Goal: Information Seeking & Learning: Learn about a topic

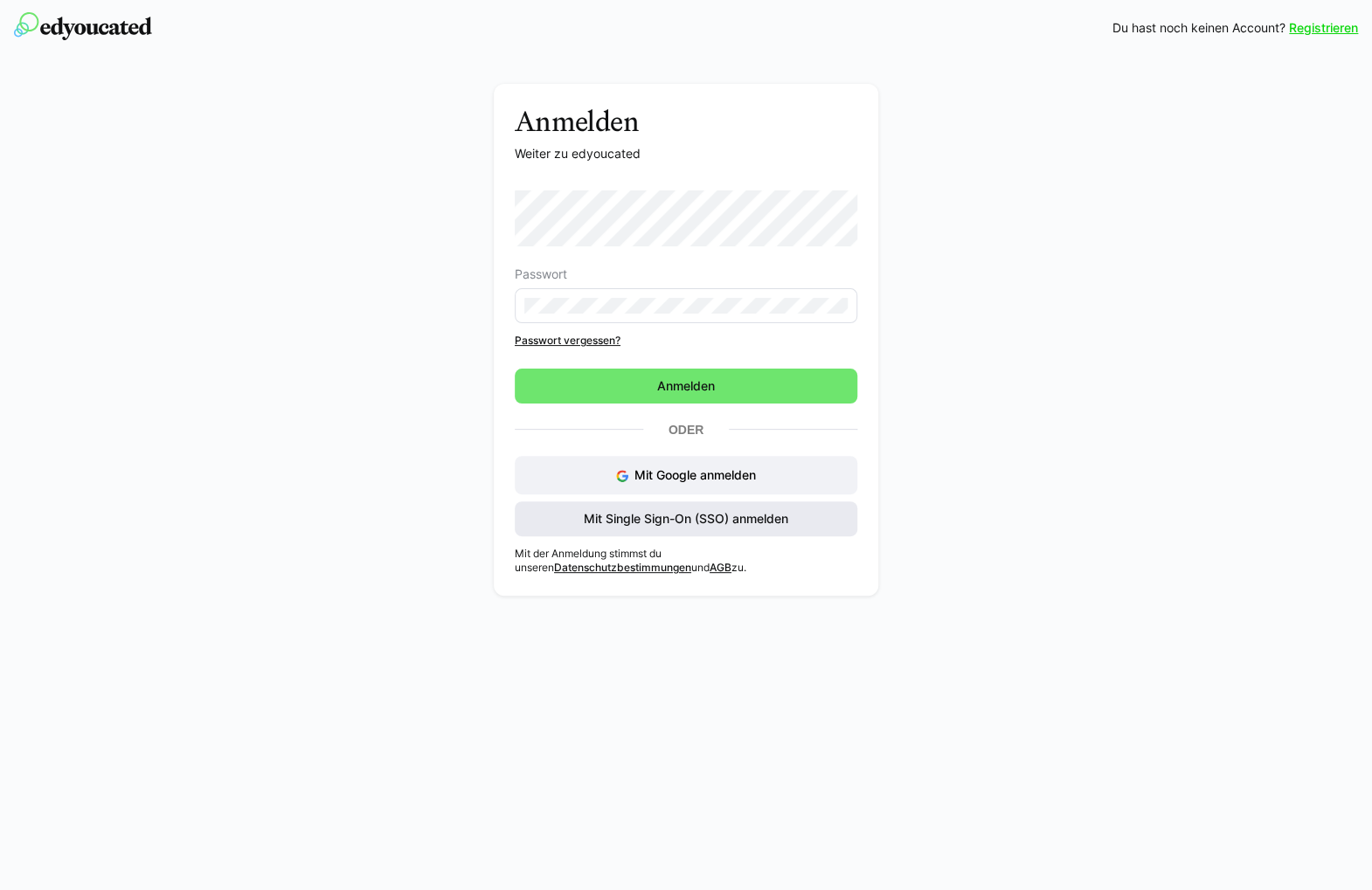
click at [650, 527] on span "Mit Single Sign-On (SSO) anmelden" at bounding box center [686, 519] width 342 height 35
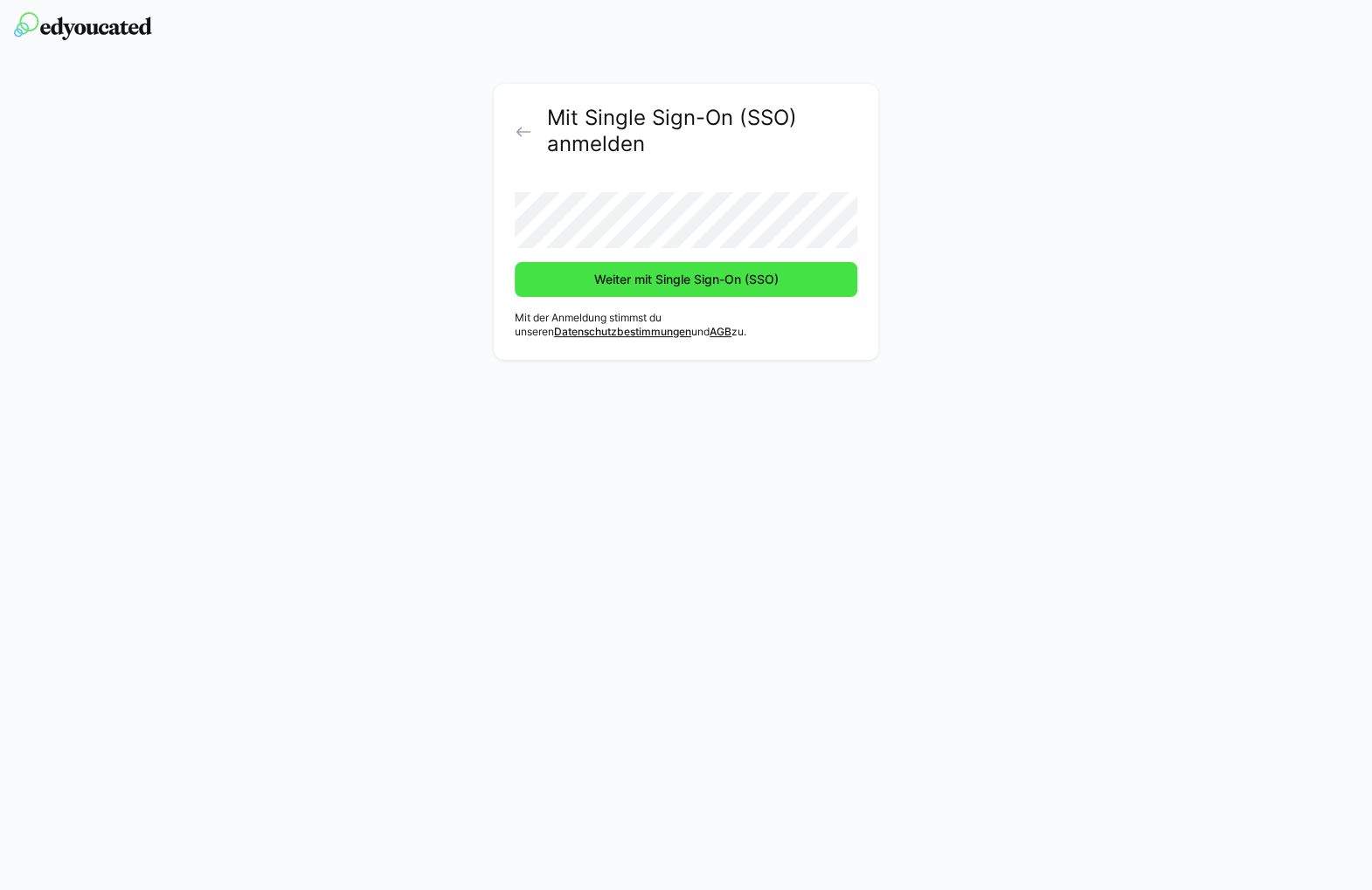
click at [720, 277] on span "Weiter mit Single Sign-On (SSO)" at bounding box center [687, 279] width 190 height 17
click at [652, 284] on span "Weiter mit Single Sign-On (SSO)" at bounding box center [687, 279] width 190 height 17
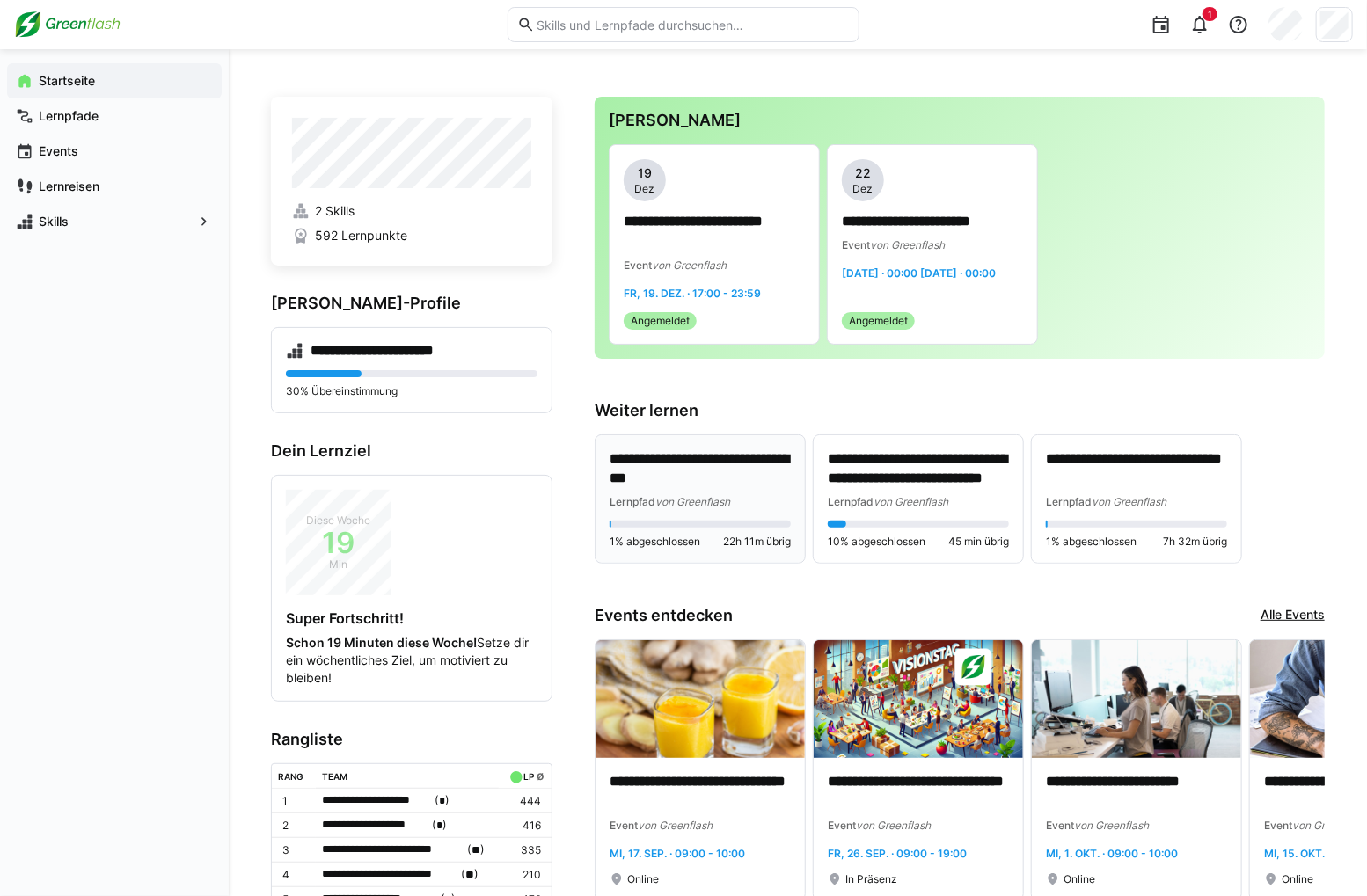
click at [761, 495] on div "Lernpfad von Greenflash" at bounding box center [699, 501] width 181 height 17
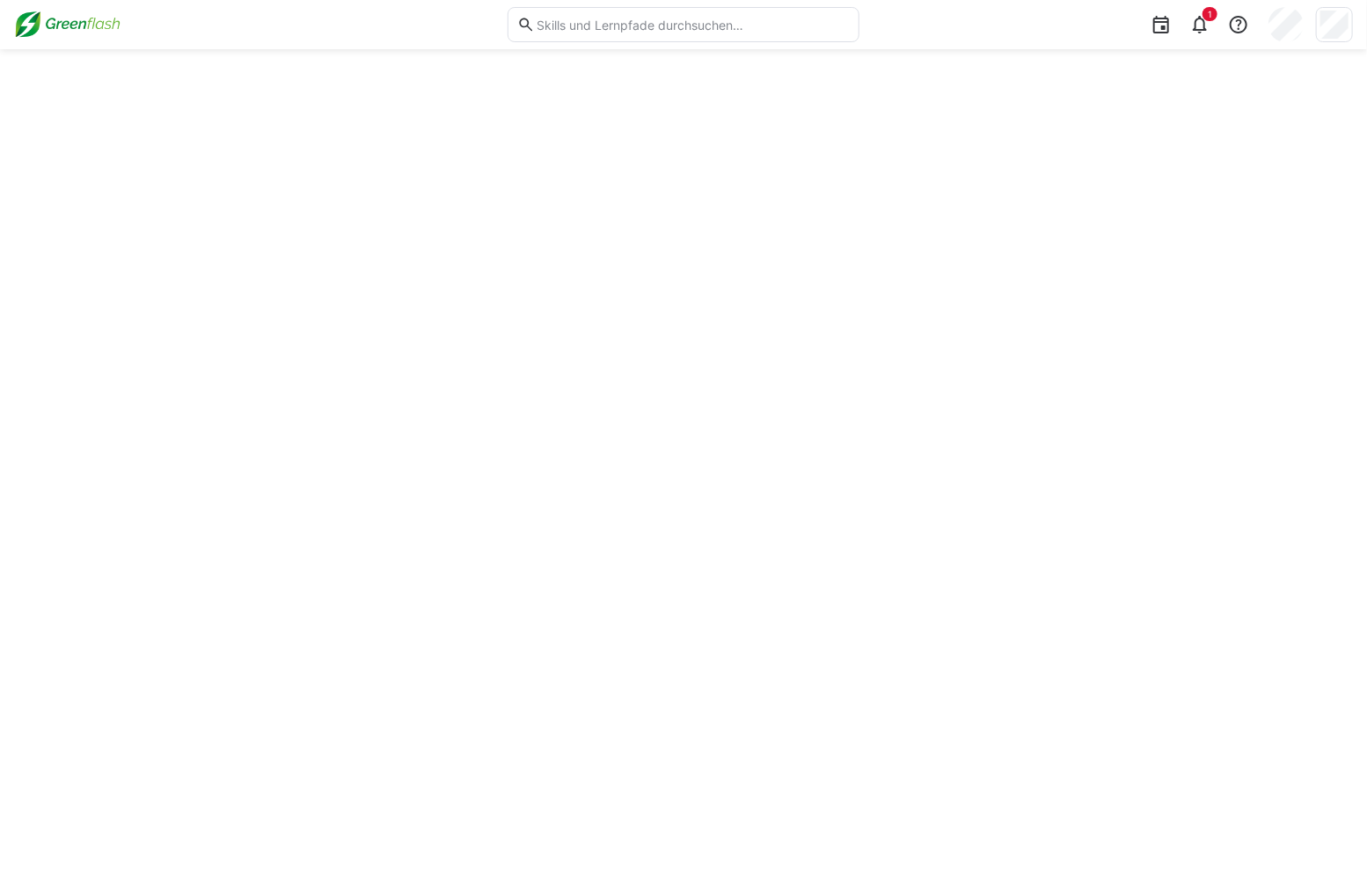
click at [1193, 24] on div "1" at bounding box center [1112, 24] width 481 height 49
click at [1218, 19] on span "1" at bounding box center [1210, 13] width 15 height 14
drag, startPoint x: 61, startPoint y: 17, endPoint x: 239, endPoint y: 435, distance: 454.3
click at [61, 17] on img at bounding box center [67, 24] width 106 height 28
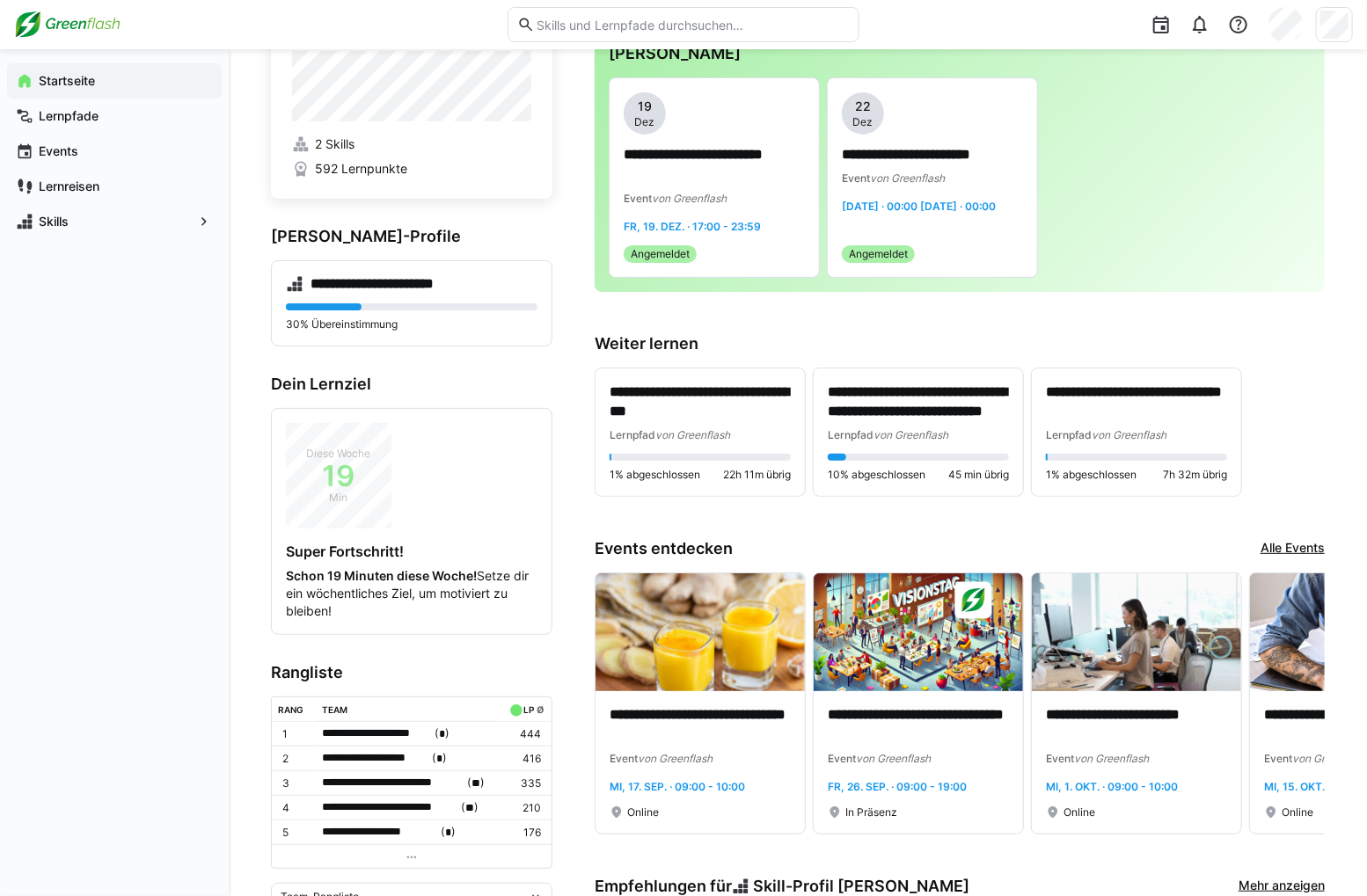
scroll to position [176, 0]
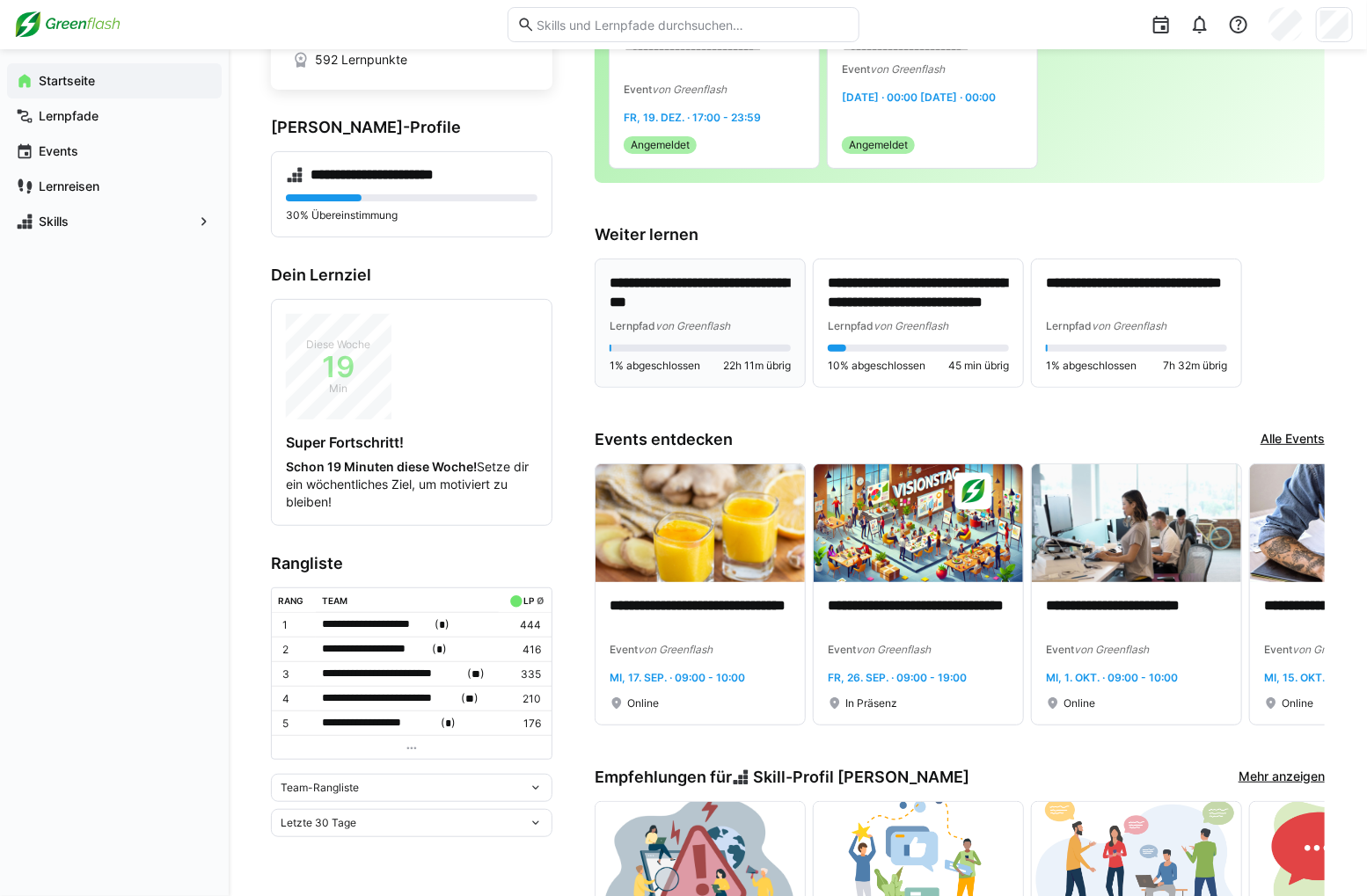
click at [774, 322] on div "Lernpfad von Greenflash" at bounding box center [699, 325] width 181 height 17
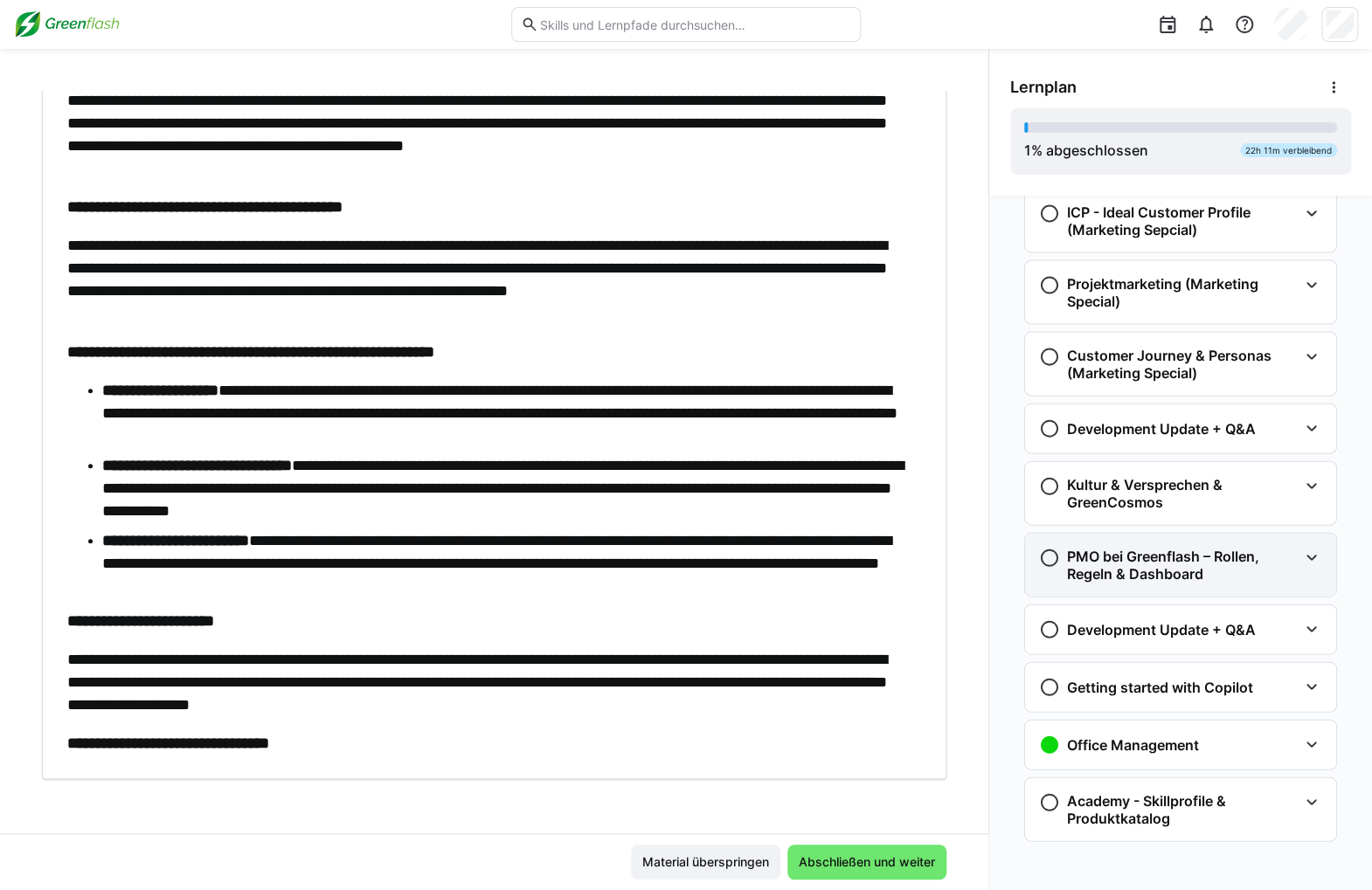
scroll to position [1986, 0]
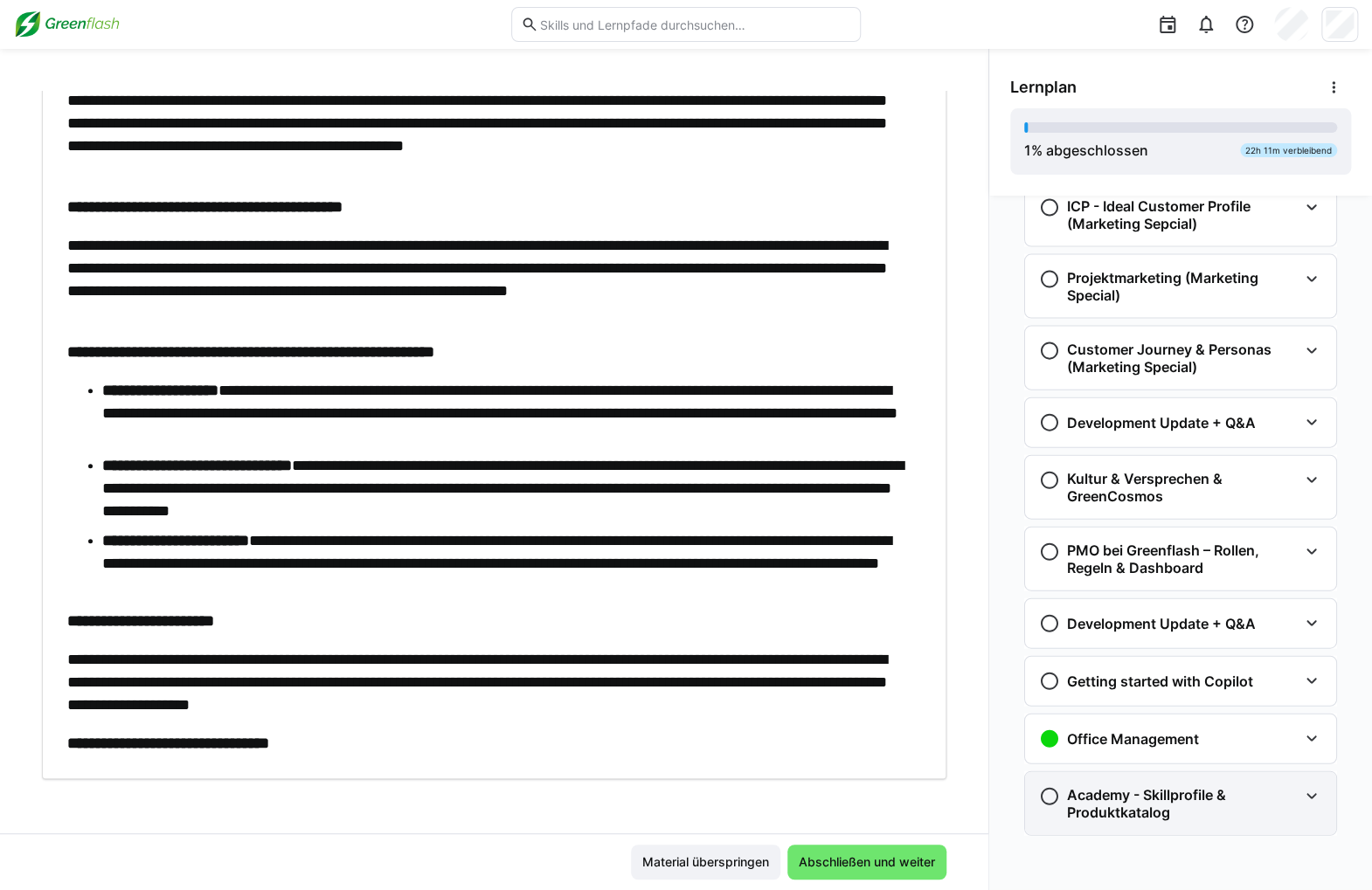
click at [1120, 806] on h3 "Academy - Skillprofile & Produktkatalog" at bounding box center [1182, 804] width 231 height 35
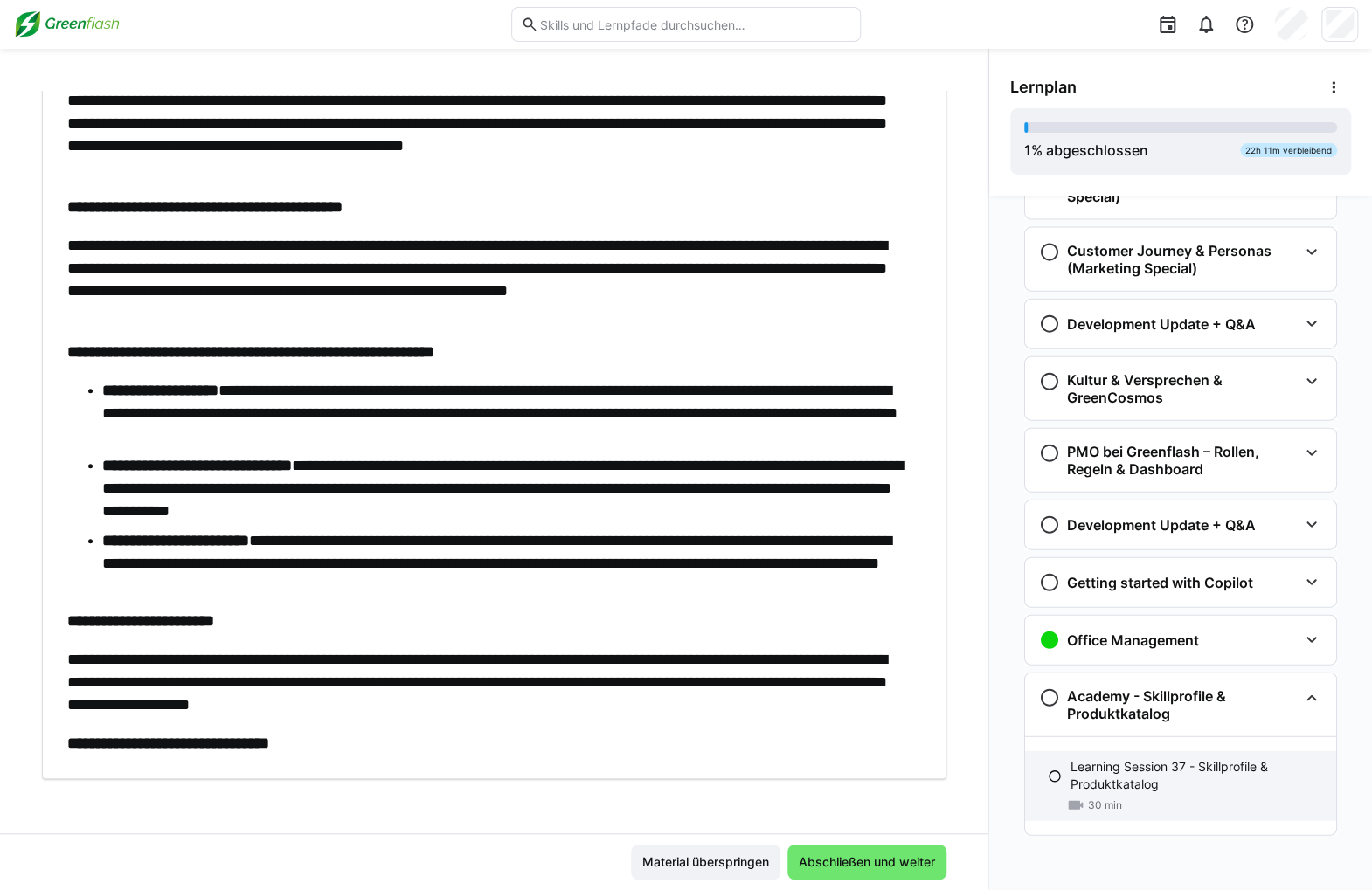
click at [1118, 758] on p "Learning Session 37 - Skillprofile & Produktkatalog" at bounding box center [1196, 775] width 252 height 35
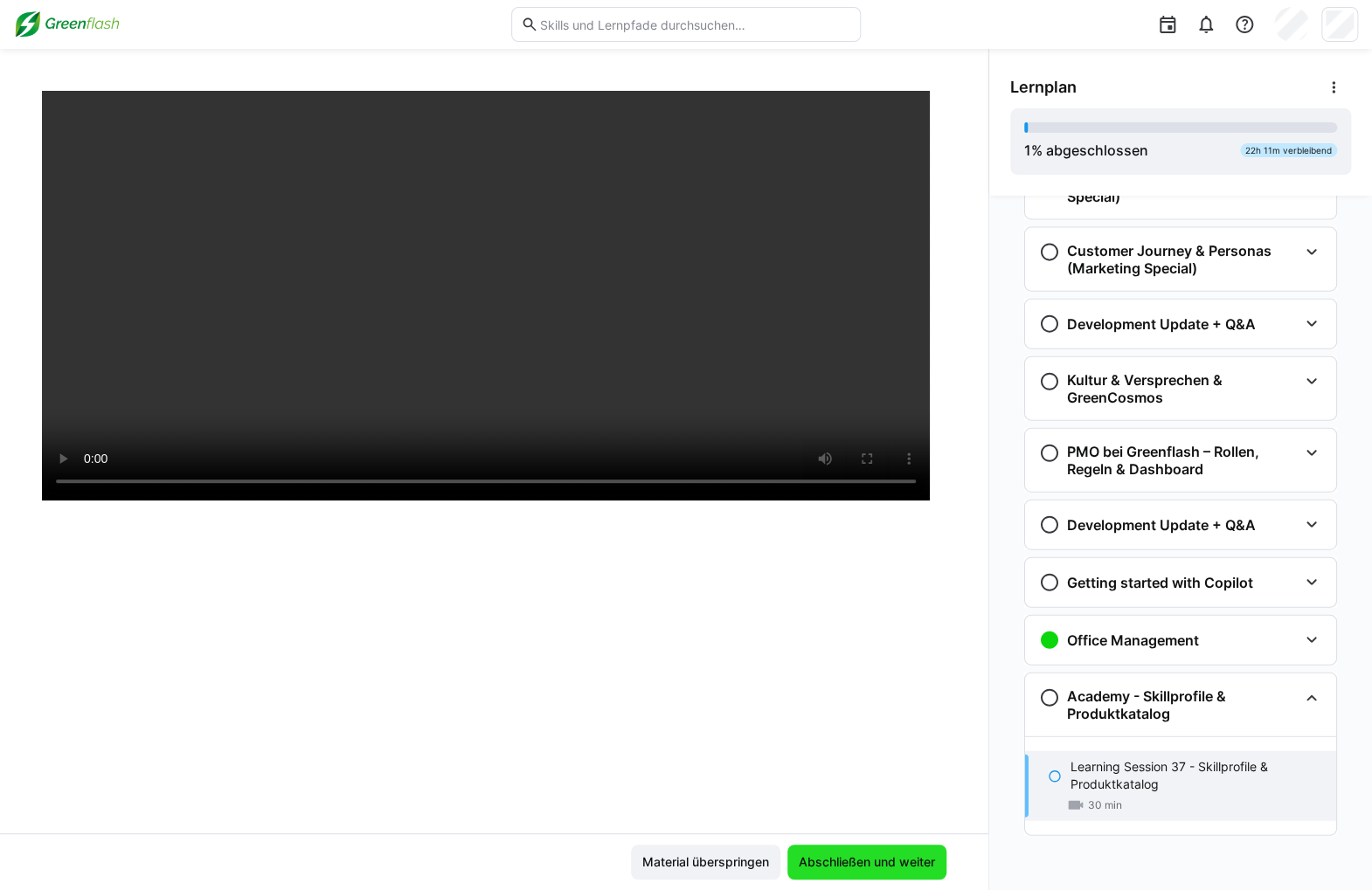
click at [886, 859] on span "Abschließen und weiter" at bounding box center [867, 862] width 142 height 17
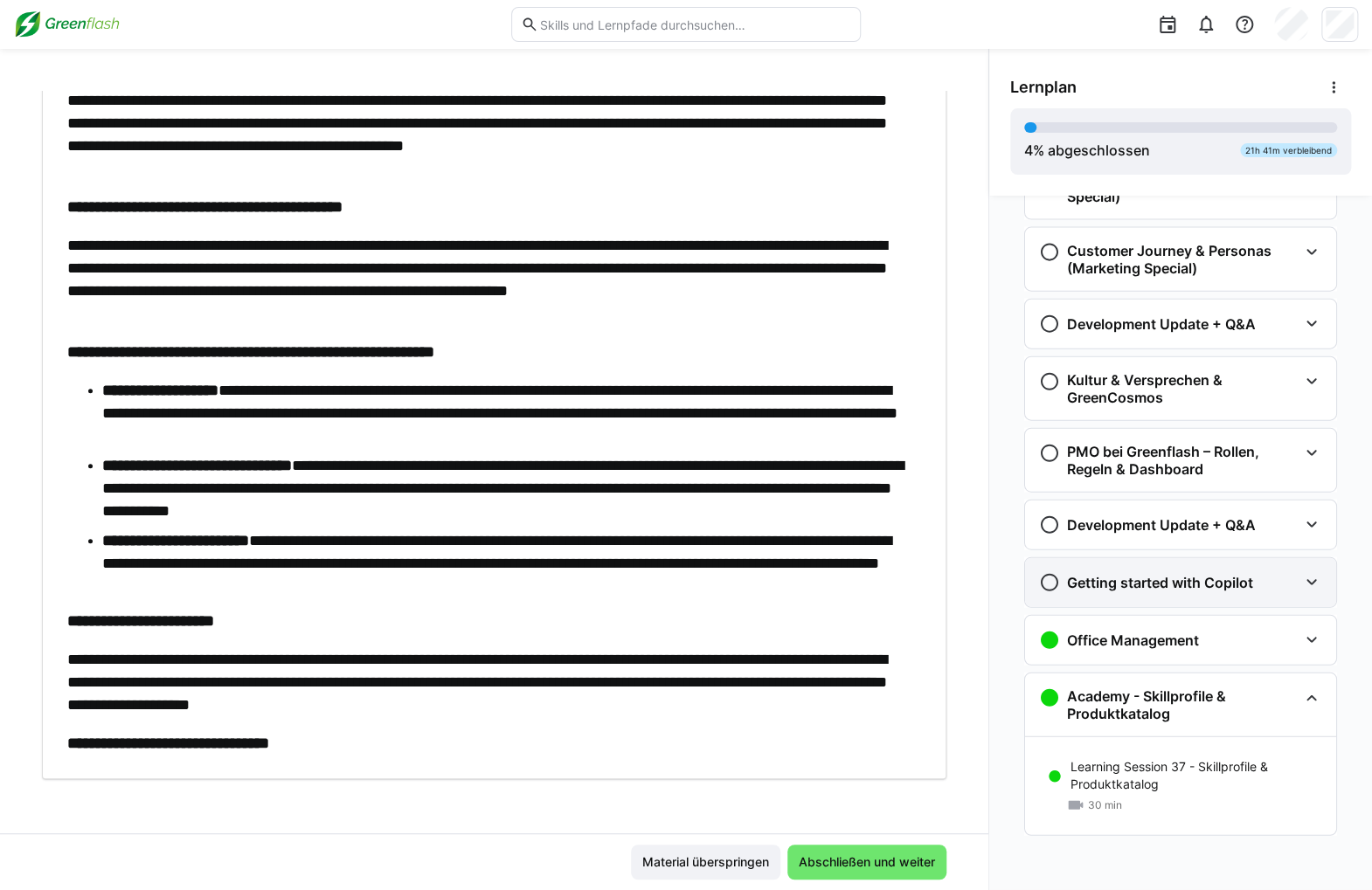
click at [1158, 600] on div "Getting started with Copilot" at bounding box center [1180, 582] width 311 height 48
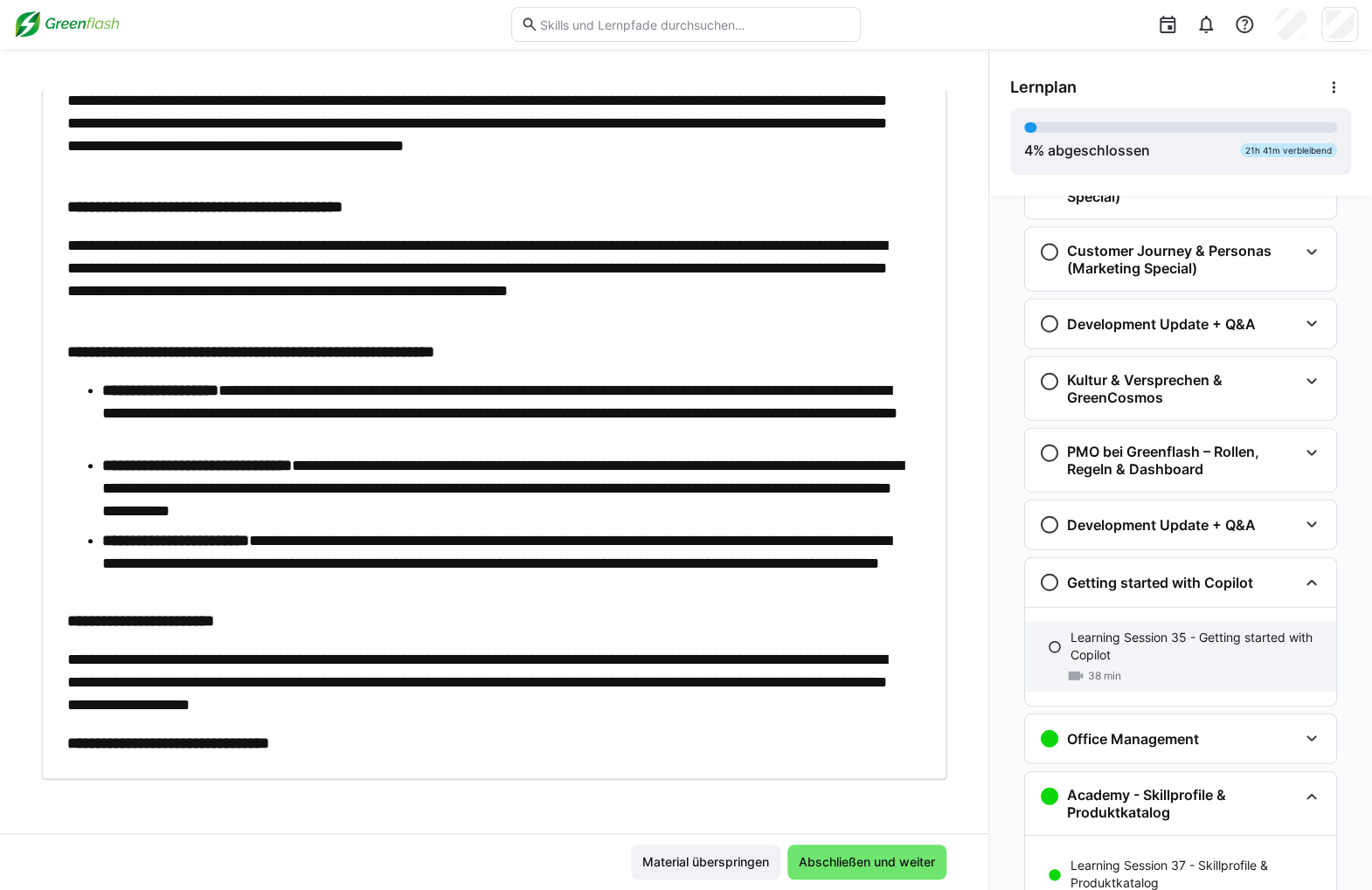
click at [1181, 639] on p "Learning Session 35 - Getting started with Copilot" at bounding box center [1196, 646] width 252 height 35
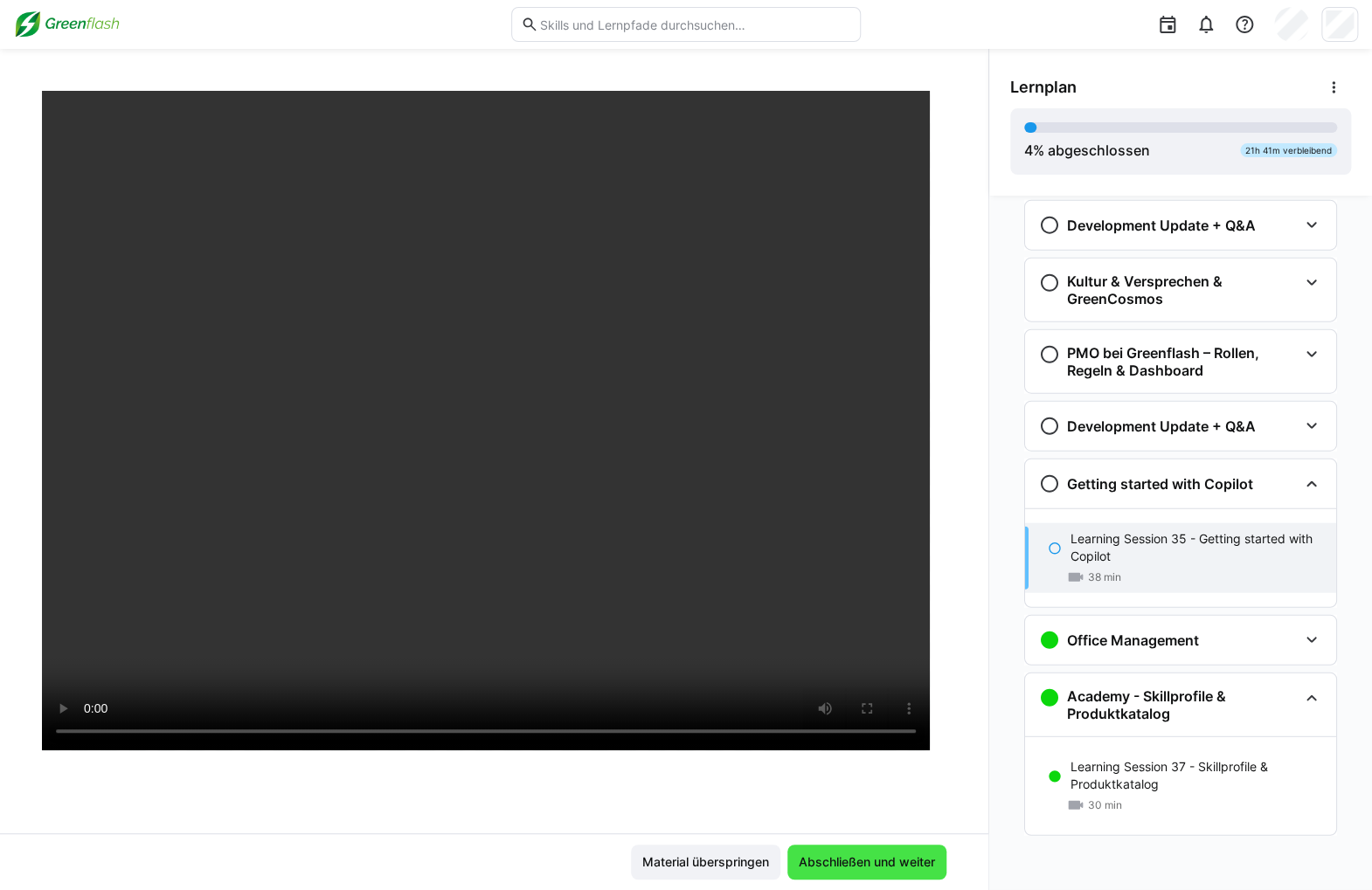
click at [822, 866] on span "Abschließen und weiter" at bounding box center [867, 862] width 142 height 17
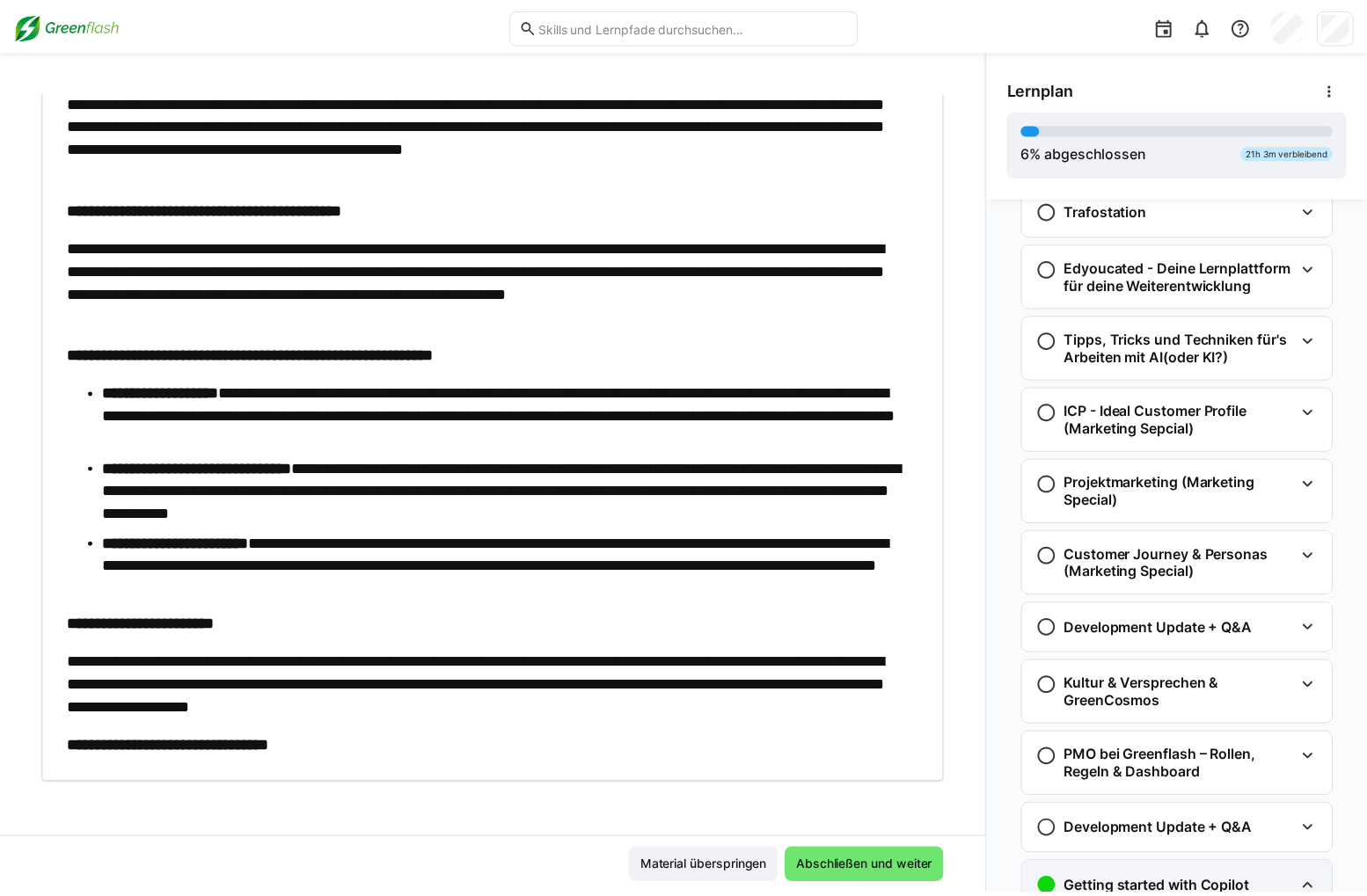
scroll to position [1671, 0]
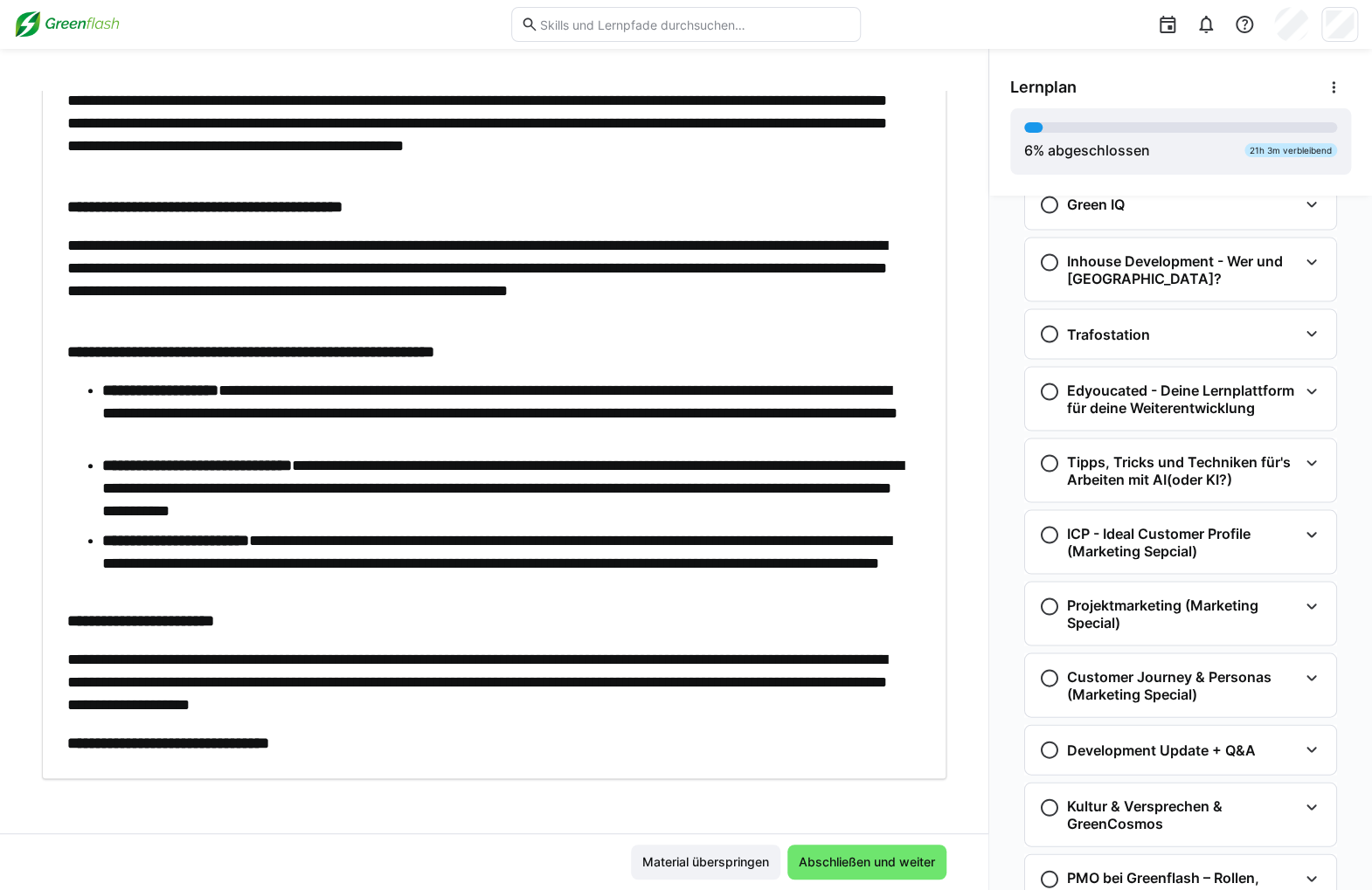
click at [109, 17] on img at bounding box center [67, 24] width 105 height 28
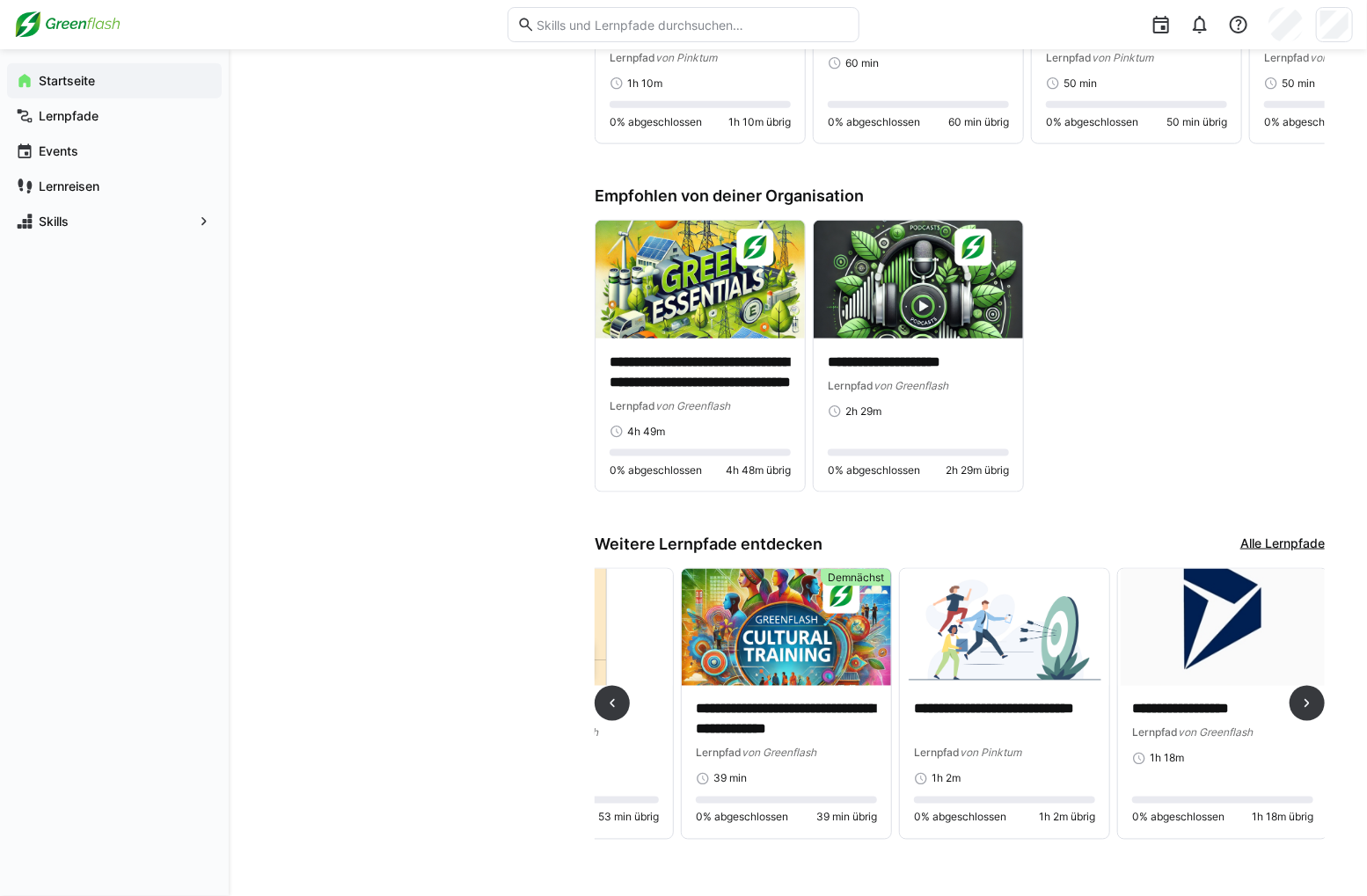
scroll to position [0, 1007]
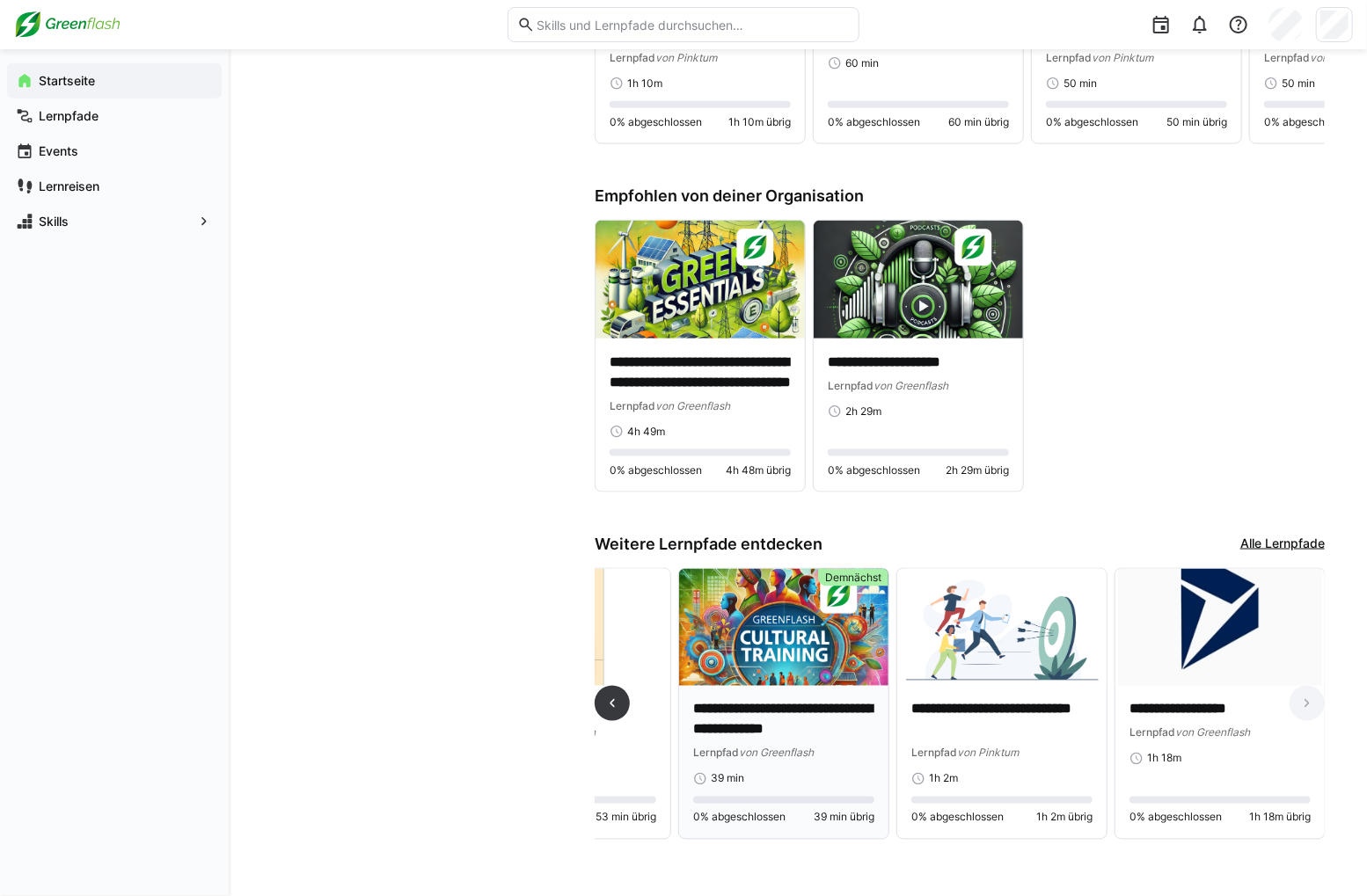
click at [761, 661] on img at bounding box center [783, 627] width 209 height 118
click at [829, 645] on img at bounding box center [783, 627] width 209 height 118
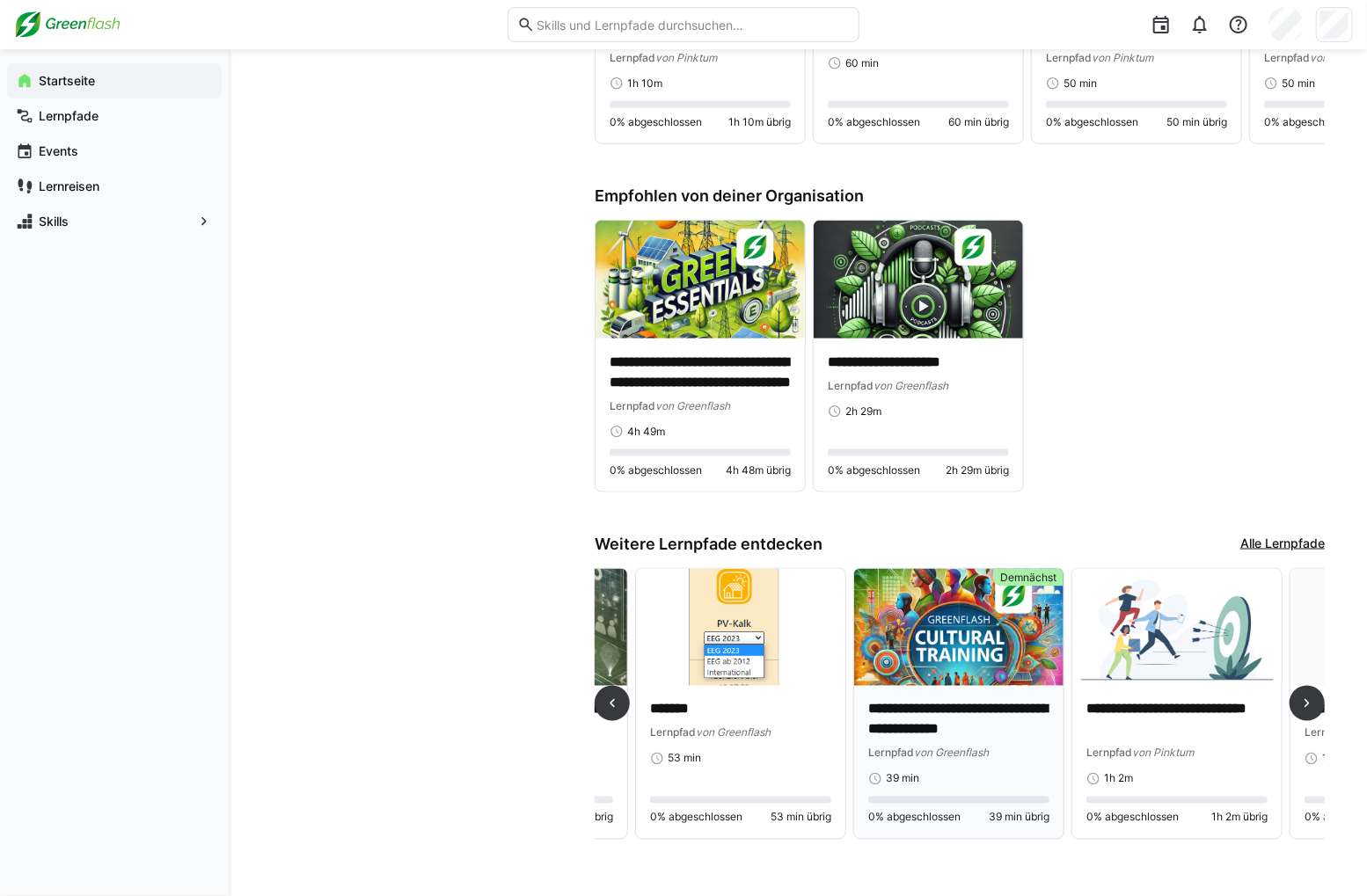
scroll to position [0, 831]
click at [939, 660] on img at bounding box center [959, 627] width 209 height 118
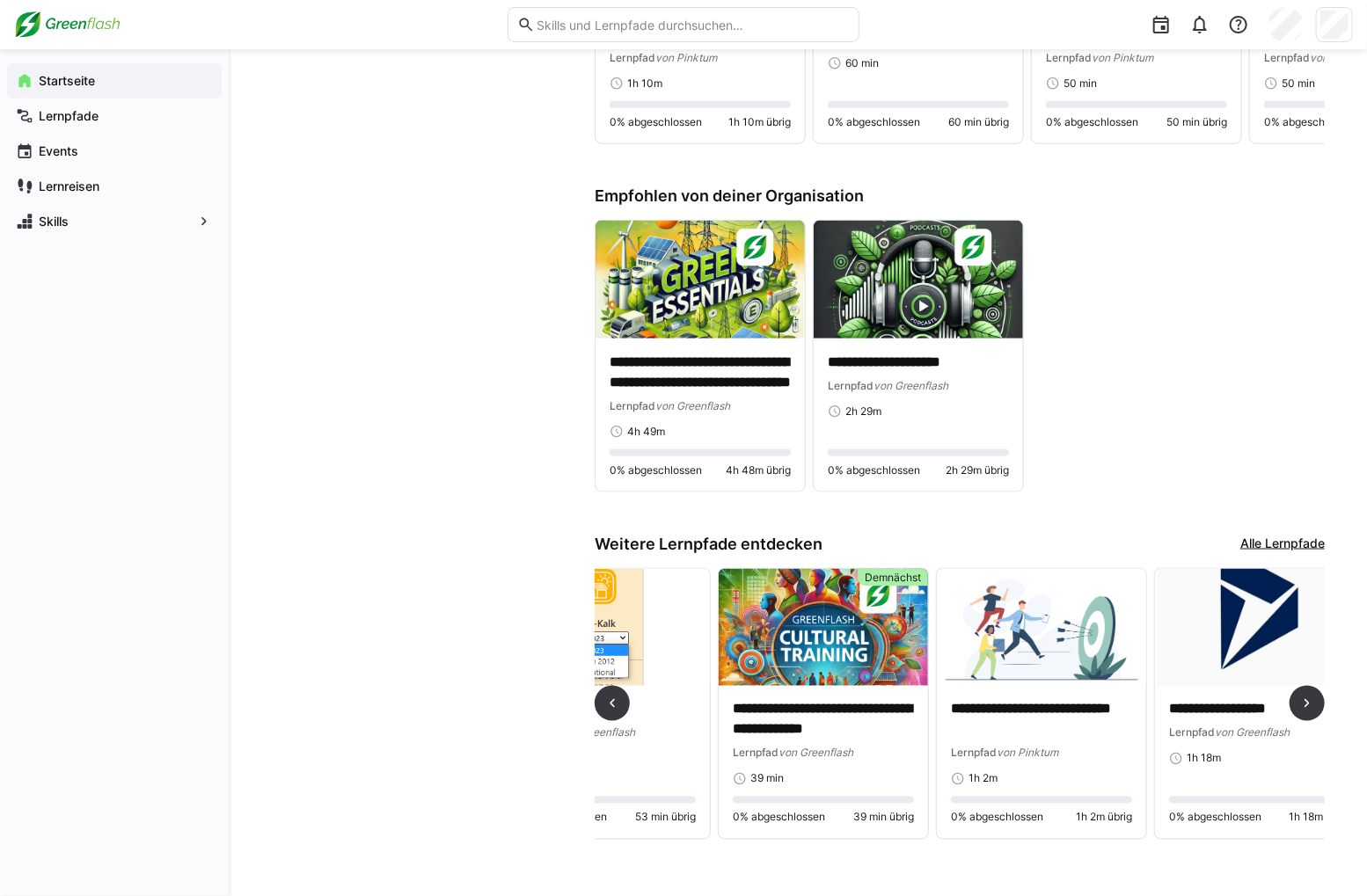
scroll to position [0, 1007]
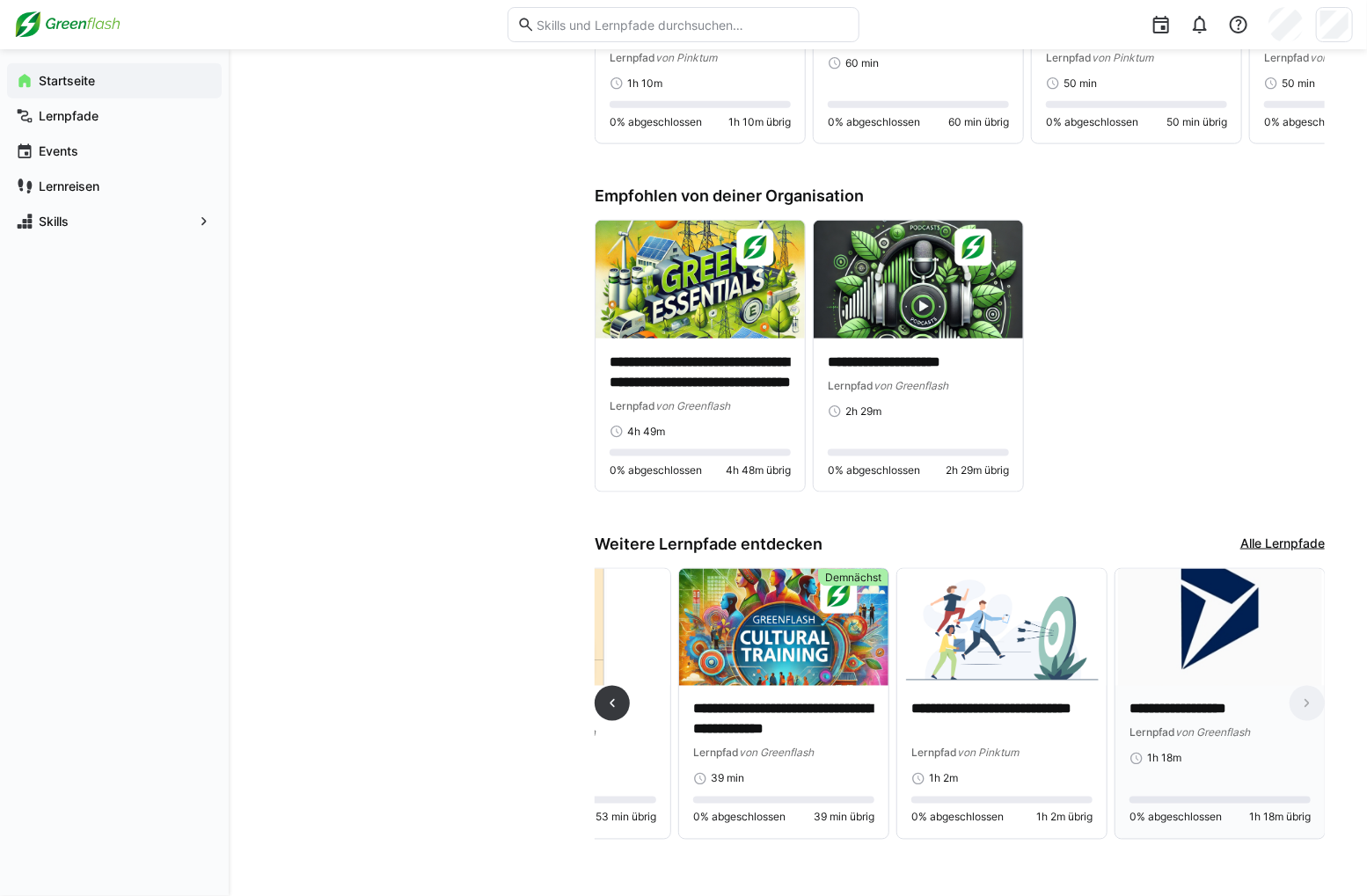
click at [1247, 643] on img at bounding box center [1220, 627] width 209 height 118
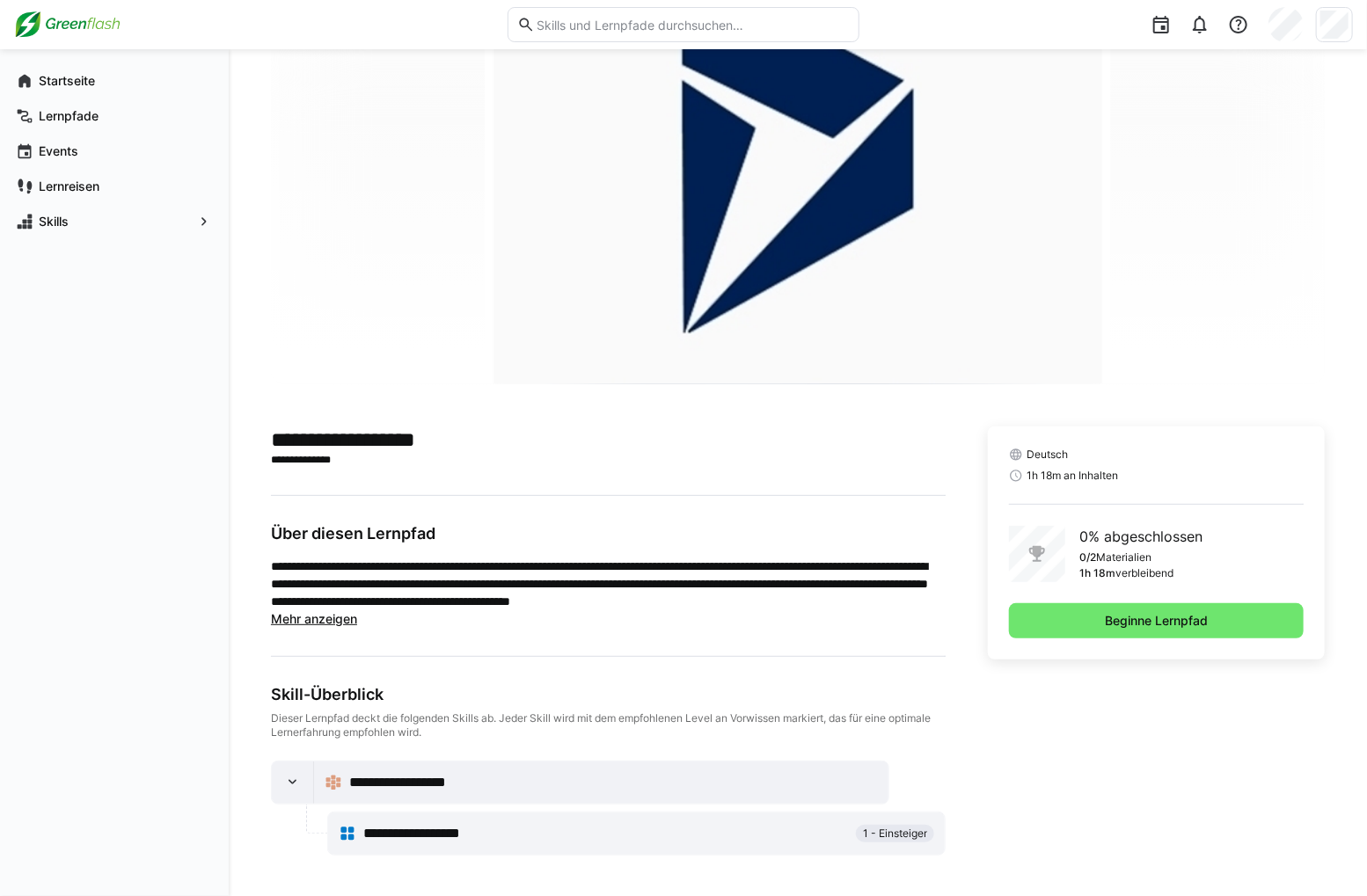
scroll to position [60, 0]
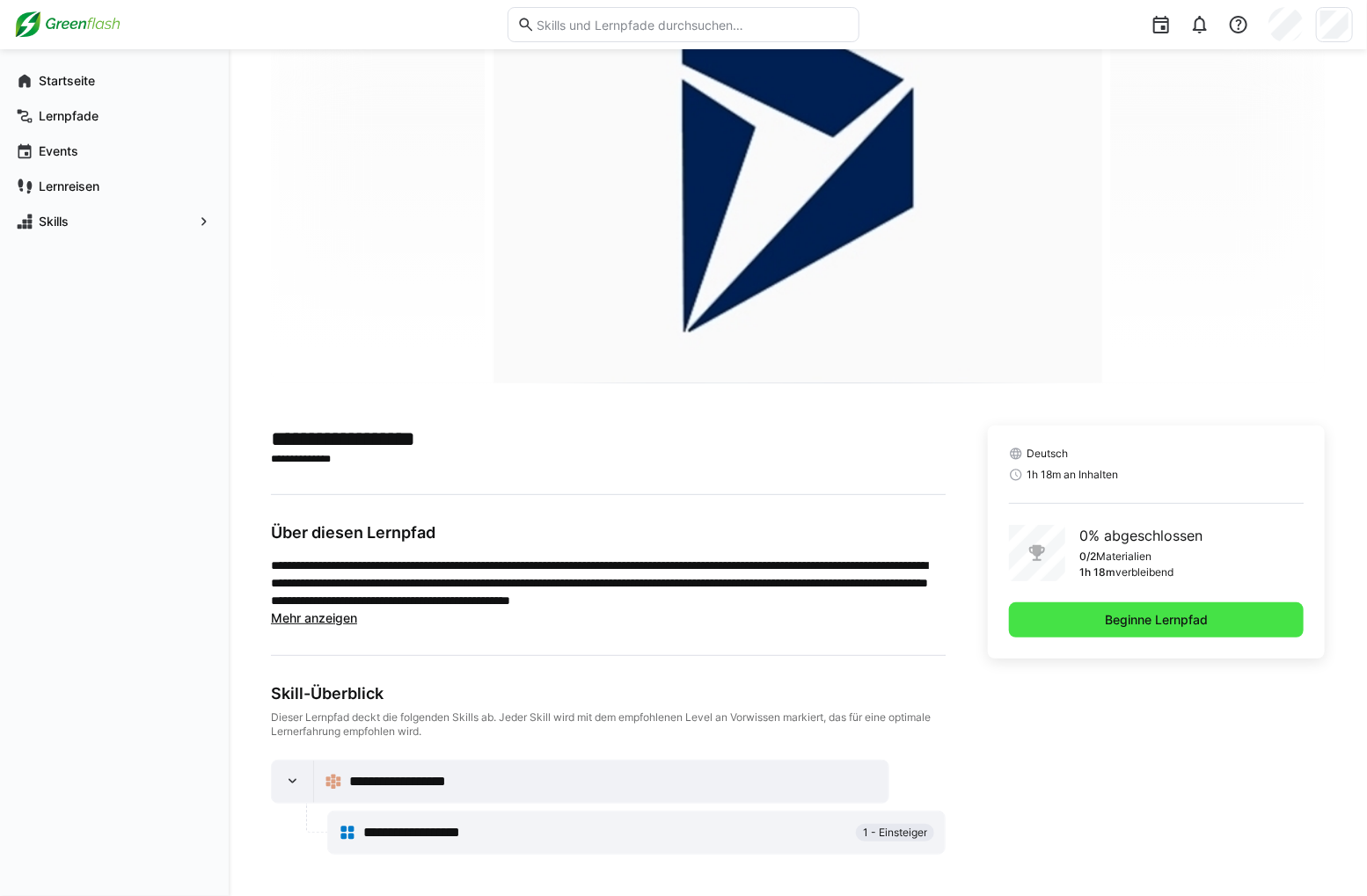
click at [1102, 622] on span "Beginne Lernpfad" at bounding box center [1156, 620] width 108 height 17
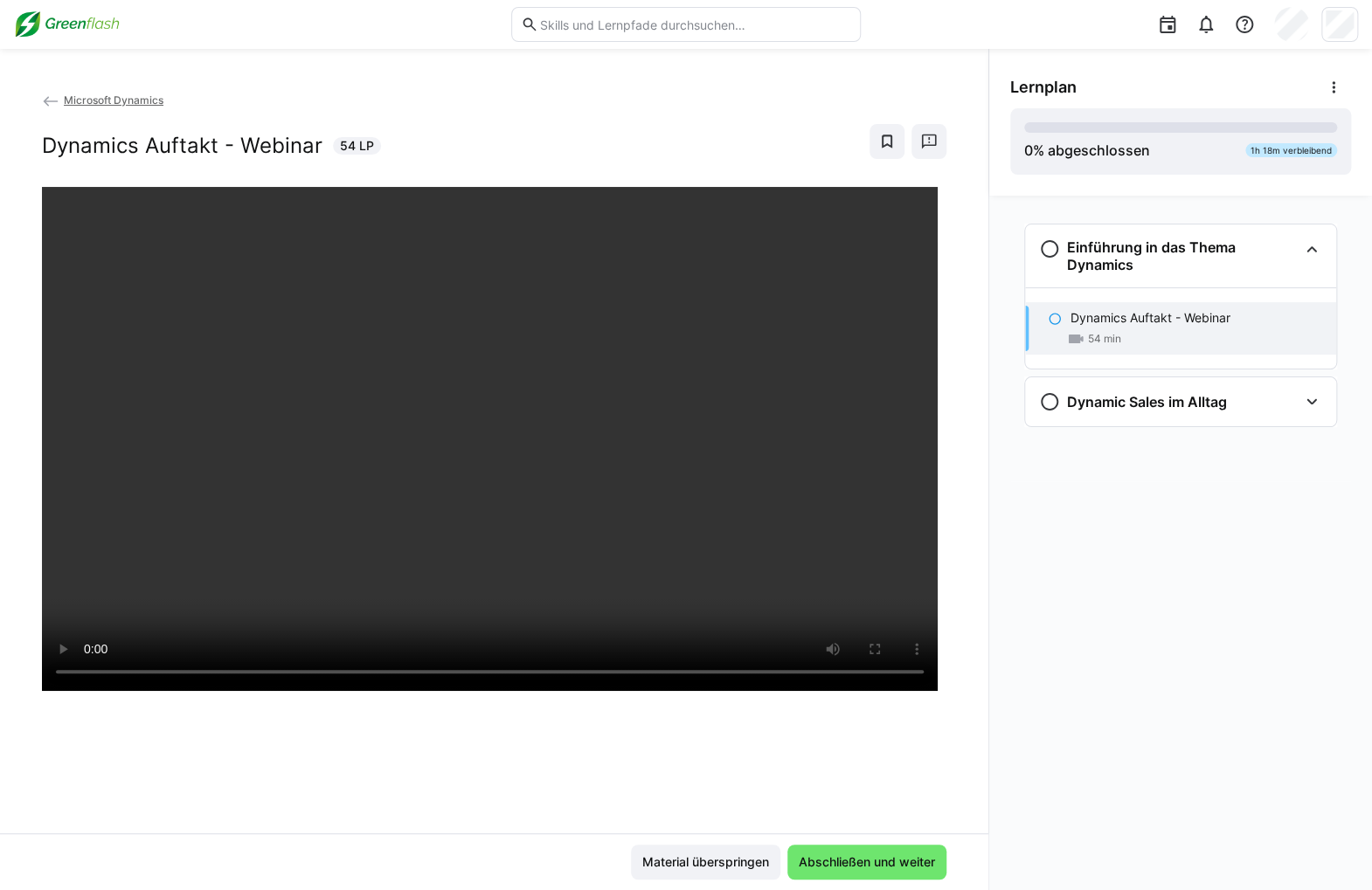
click at [82, 27] on img at bounding box center [67, 24] width 105 height 28
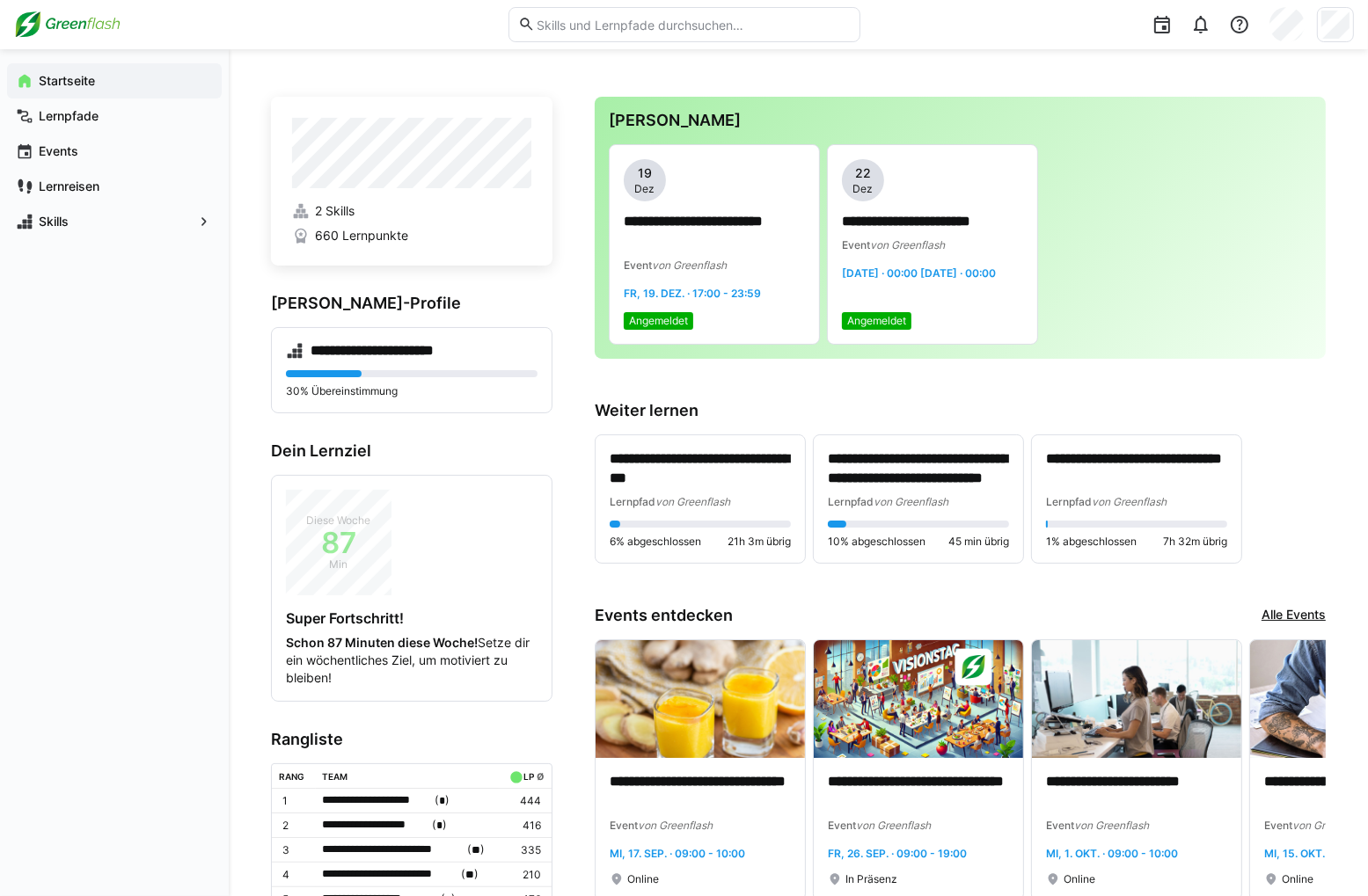
click at [590, 14] on eds-input at bounding box center [685, 24] width 352 height 35
click at [591, 22] on input "text" at bounding box center [692, 24] width 315 height 16
type input "r"
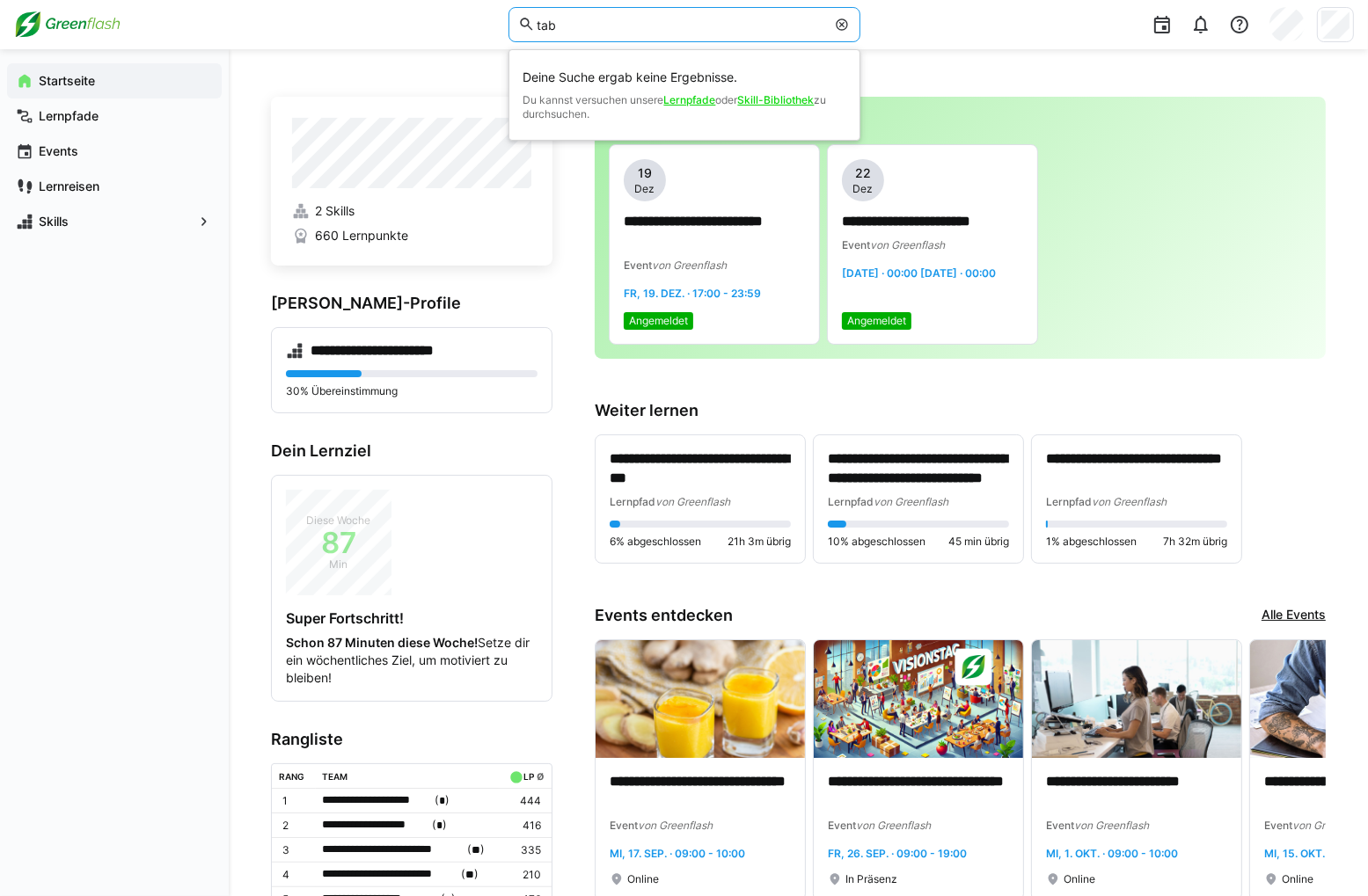
type input "tab"
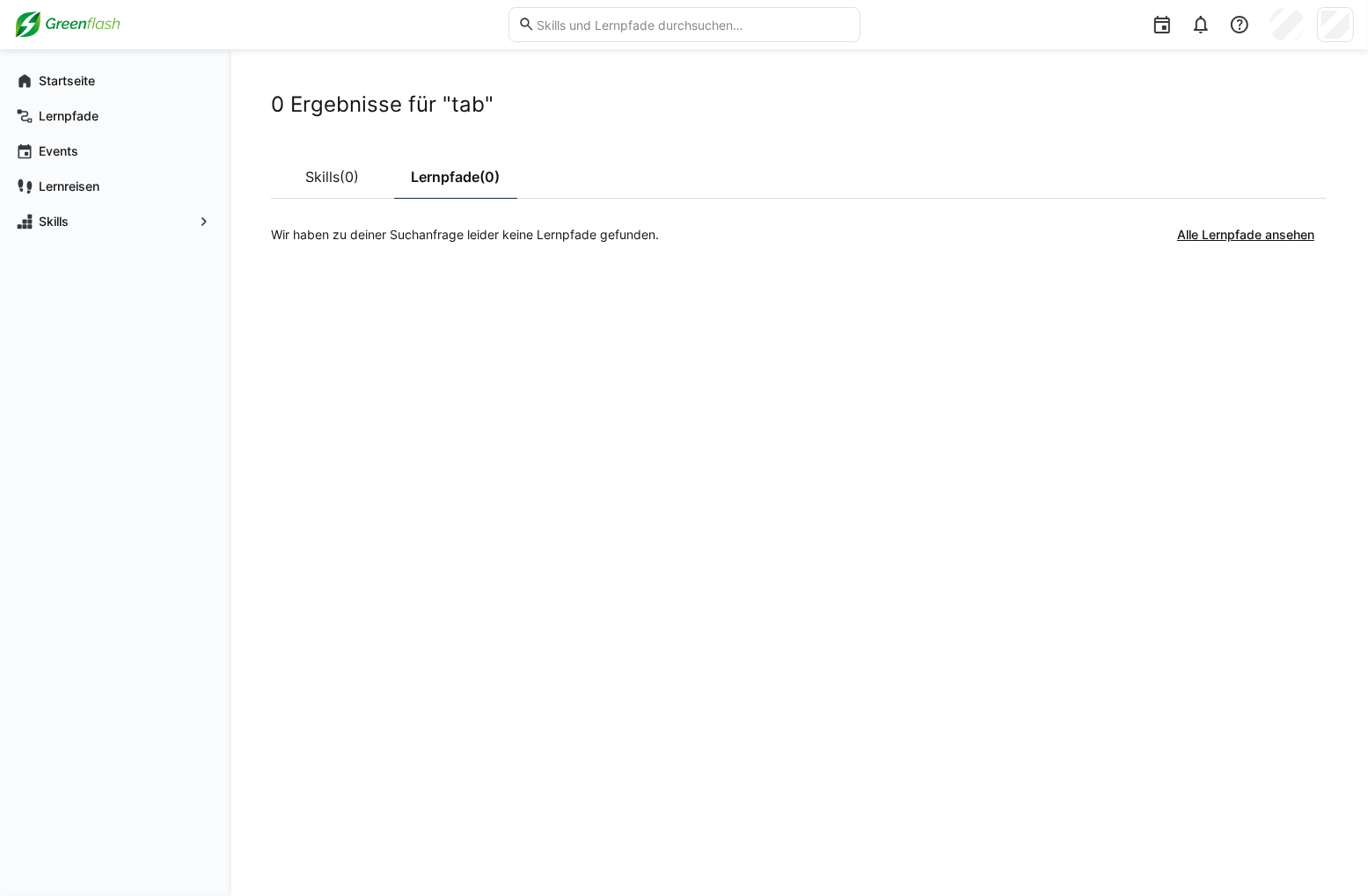
click at [581, 24] on input "text" at bounding box center [692, 24] width 315 height 16
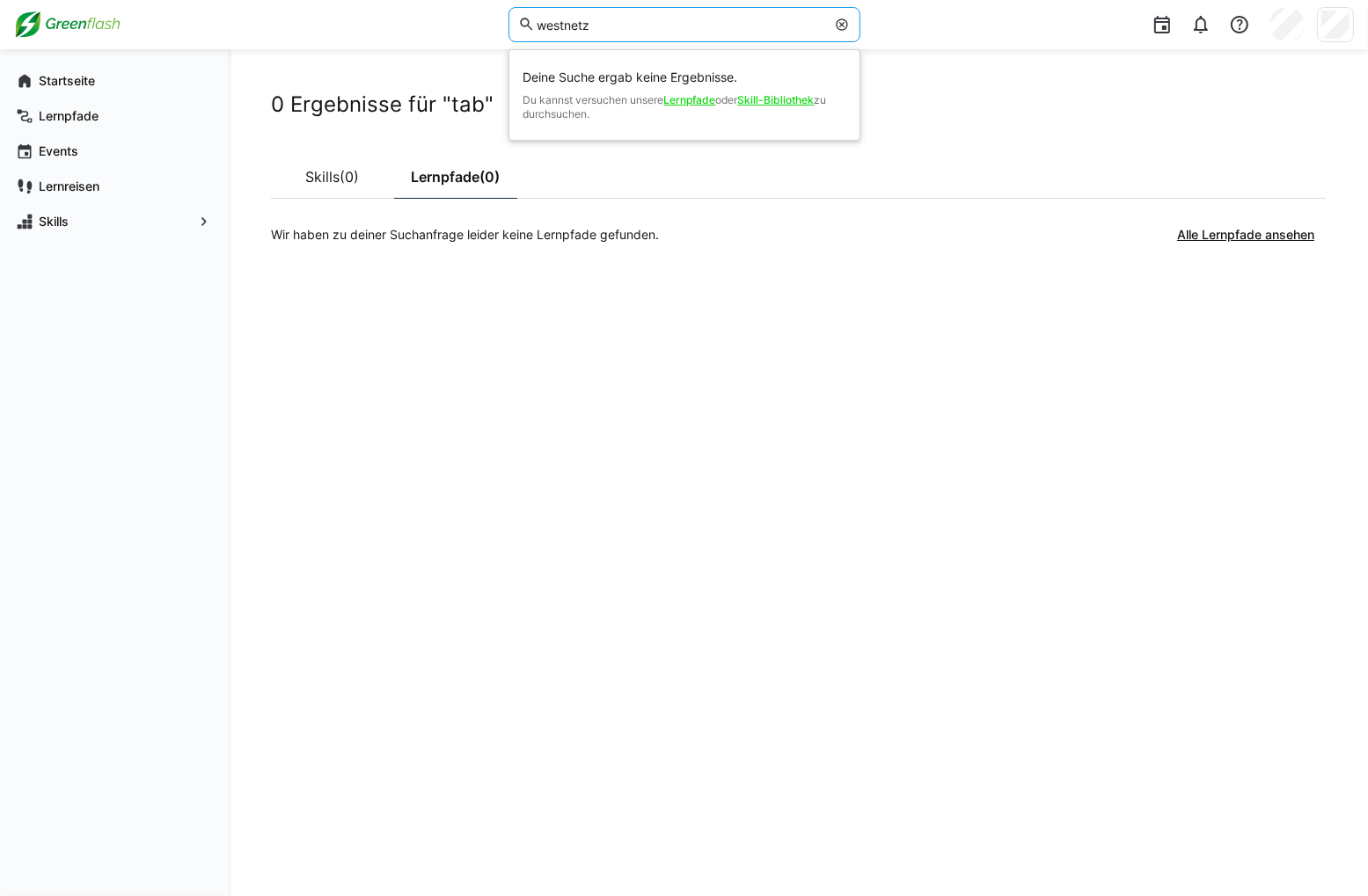
type input "westnetz"
click at [850, 22] on eds-input "westnetz" at bounding box center [685, 24] width 352 height 35
click at [840, 24] on eds-icon at bounding box center [842, 24] width 14 height 14
click at [100, 188] on span "Lernreisen" at bounding box center [124, 186] width 177 height 17
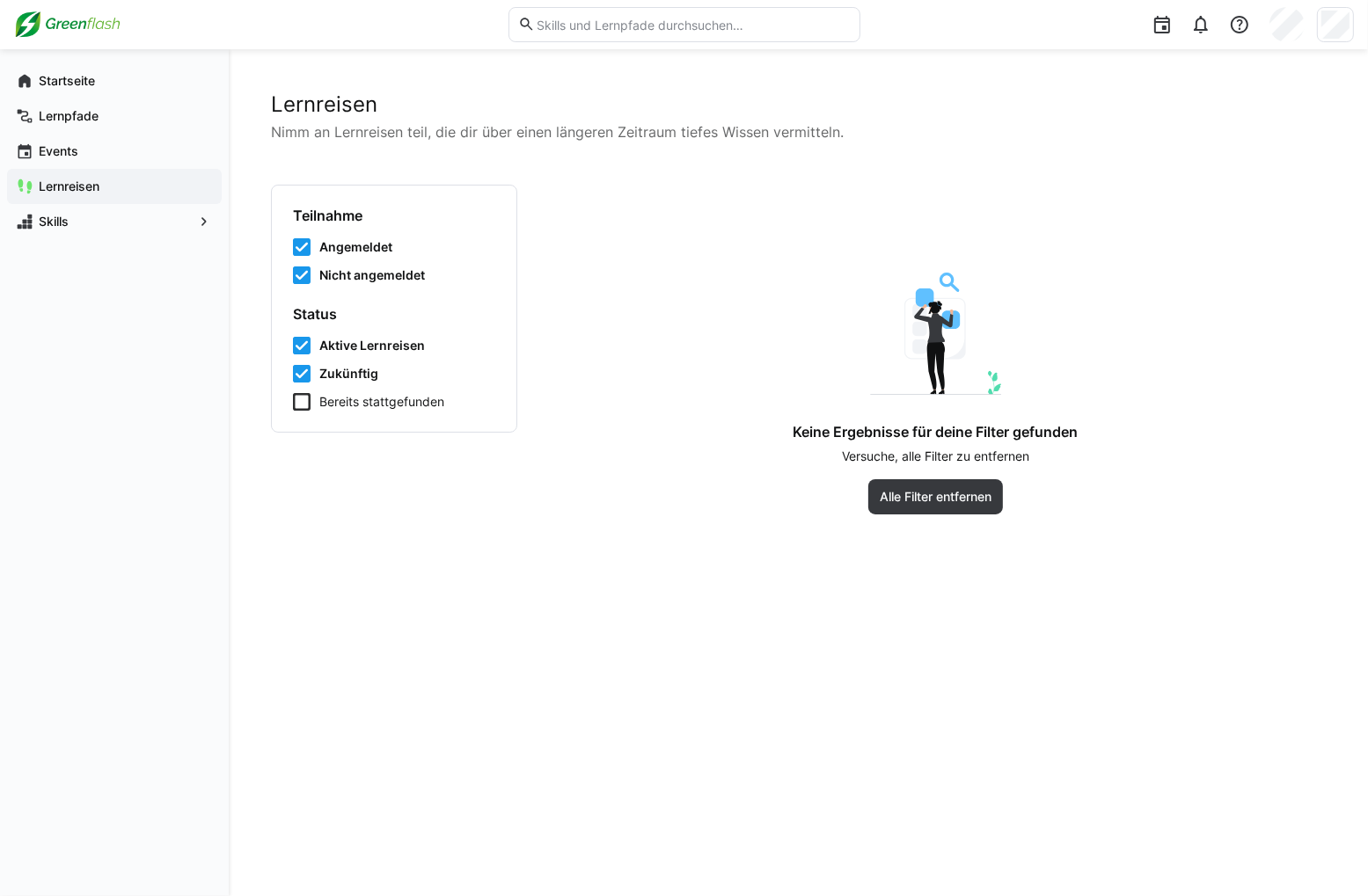
click at [879, 476] on div "Keine Ergebnisse für deine Filter gefunden Versuche, alle Filter zu entfernen A…" at bounding box center [936, 393] width 605 height 242
click at [879, 492] on span "Alle Filter entfernen" at bounding box center [936, 496] width 117 height 17
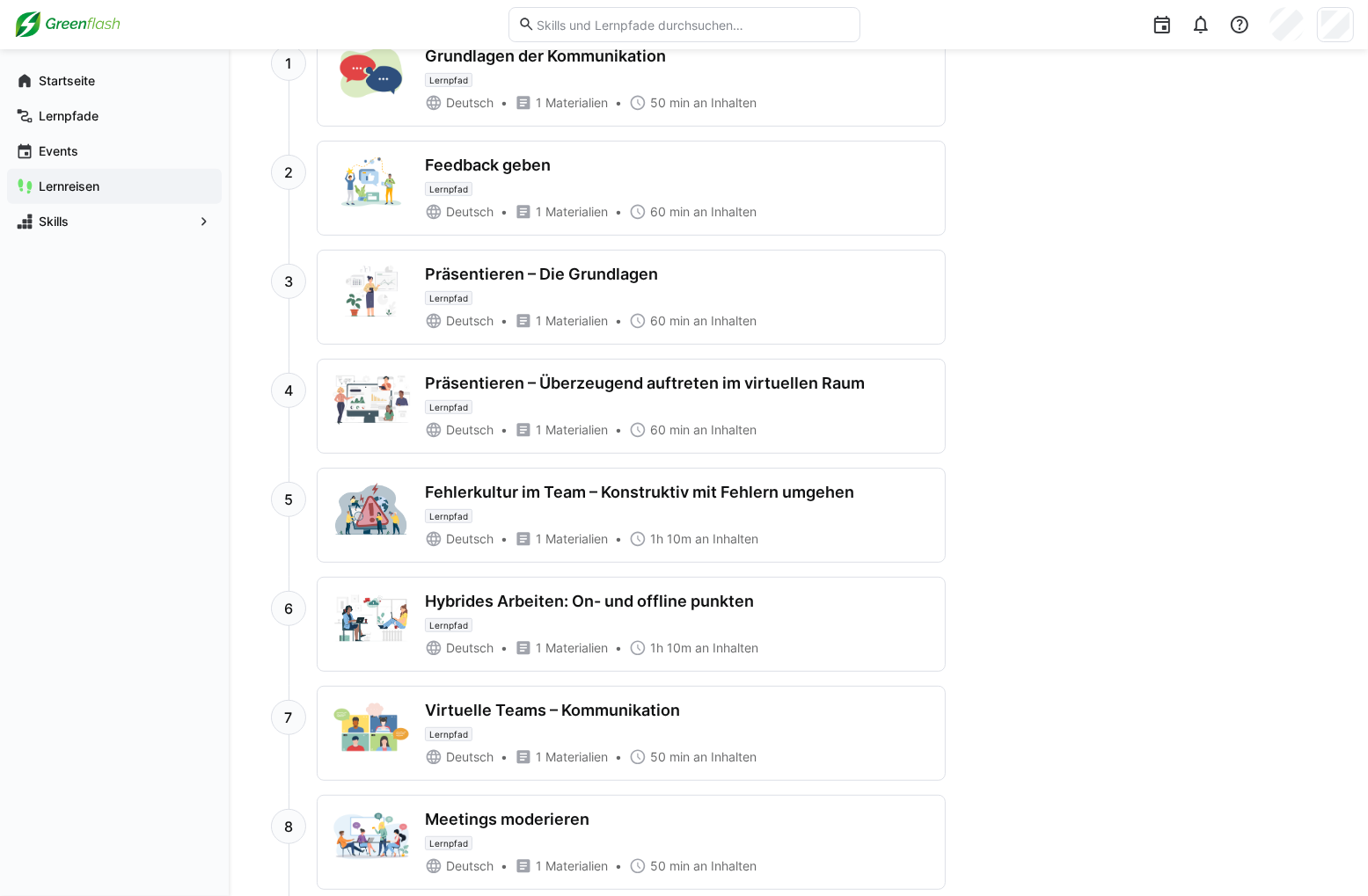
scroll to position [1060, 0]
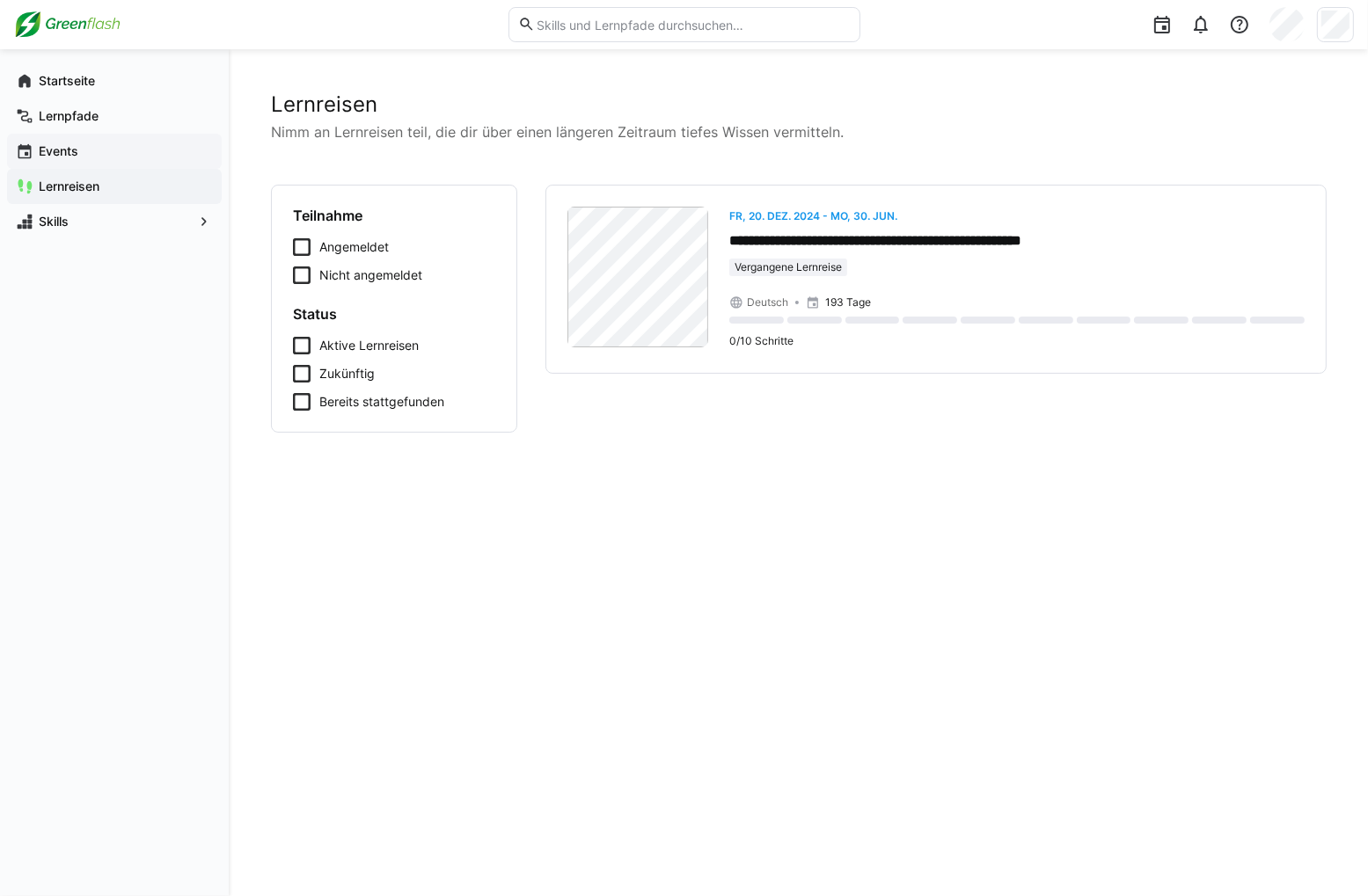
click at [180, 143] on span "Events" at bounding box center [124, 151] width 177 height 17
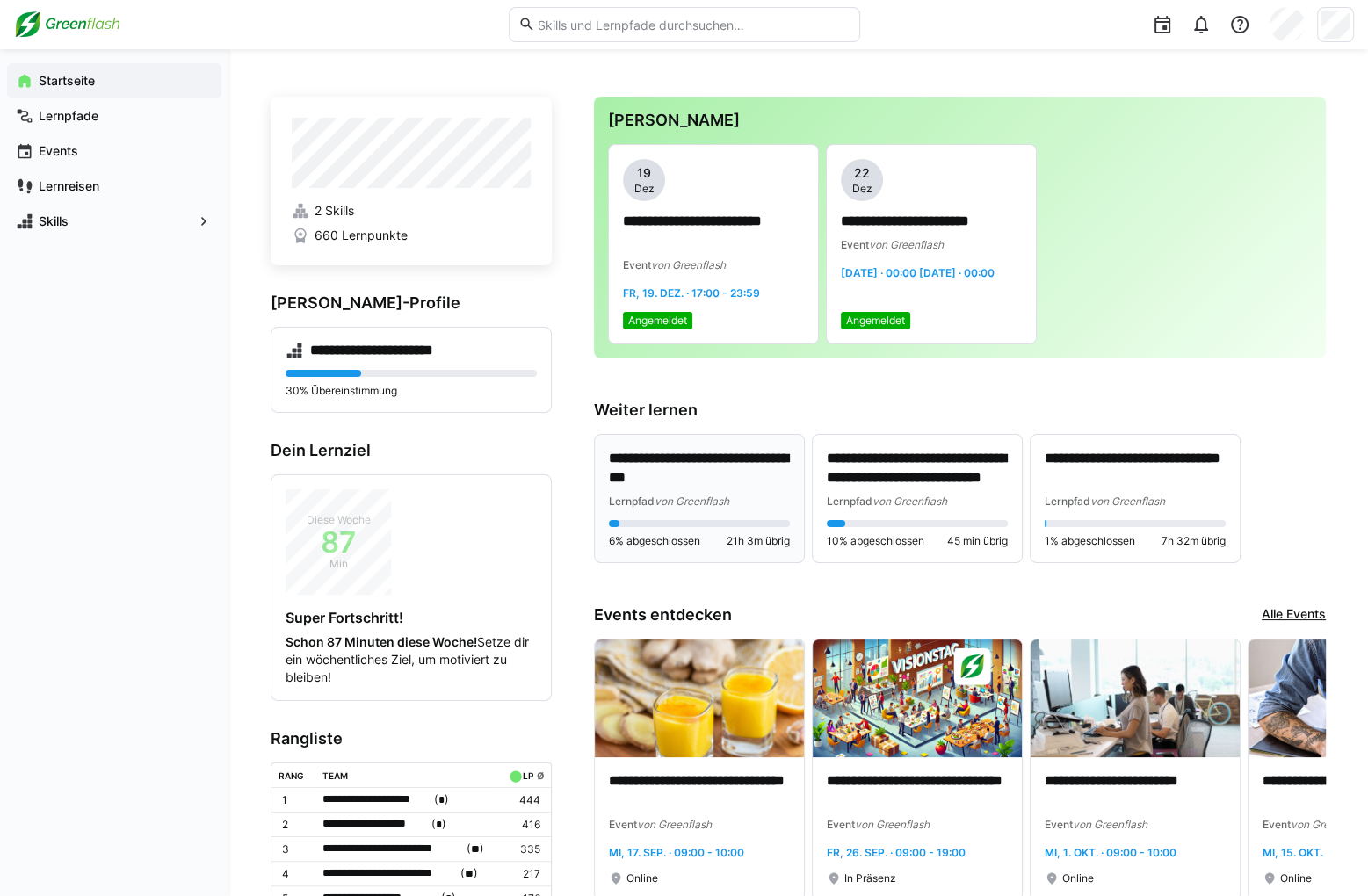
click at [677, 483] on p "**********" at bounding box center [698, 469] width 181 height 40
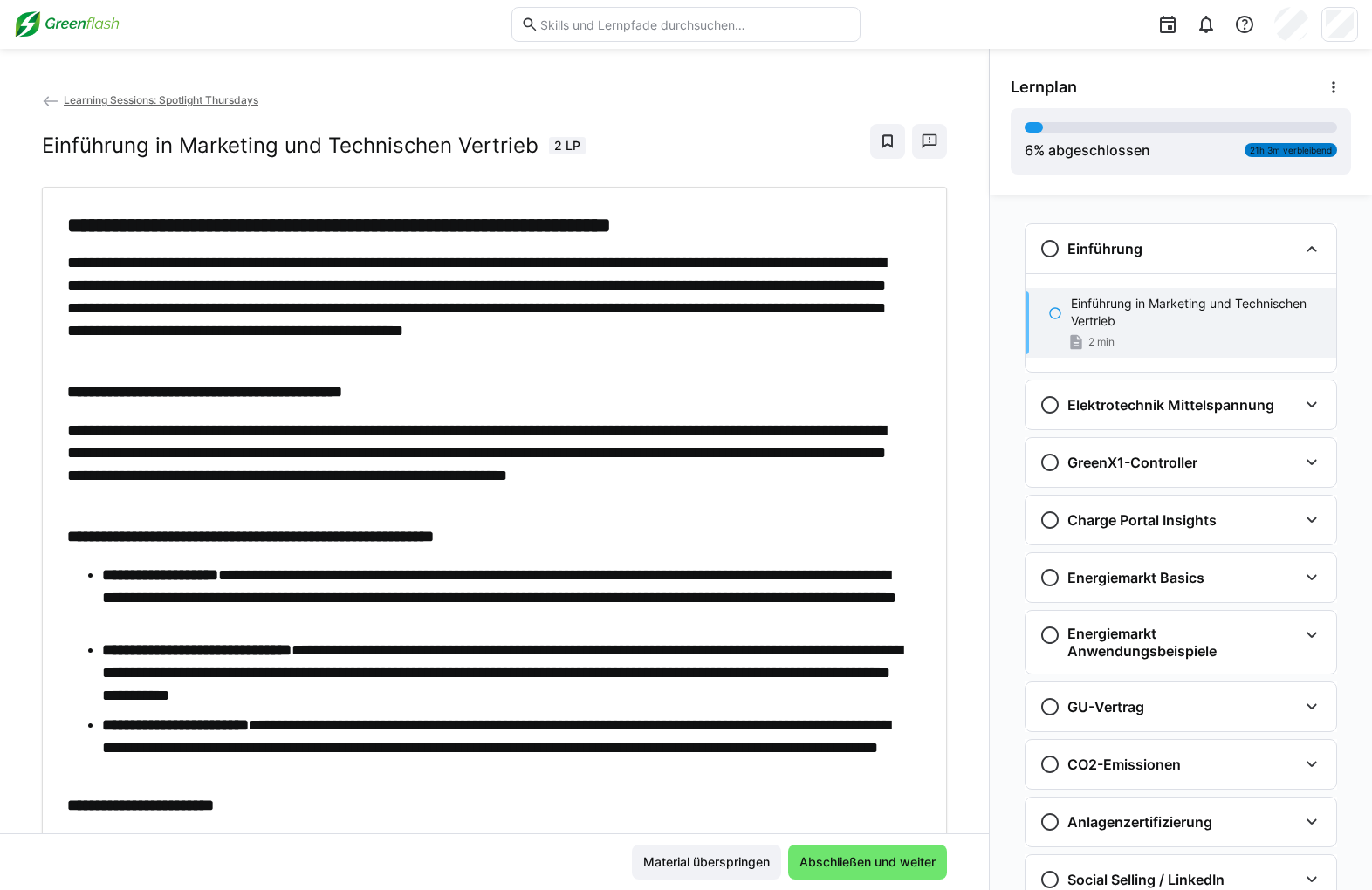
click at [146, 99] on span "Learning Sessions: Spotlight Thursdays" at bounding box center [160, 100] width 195 height 13
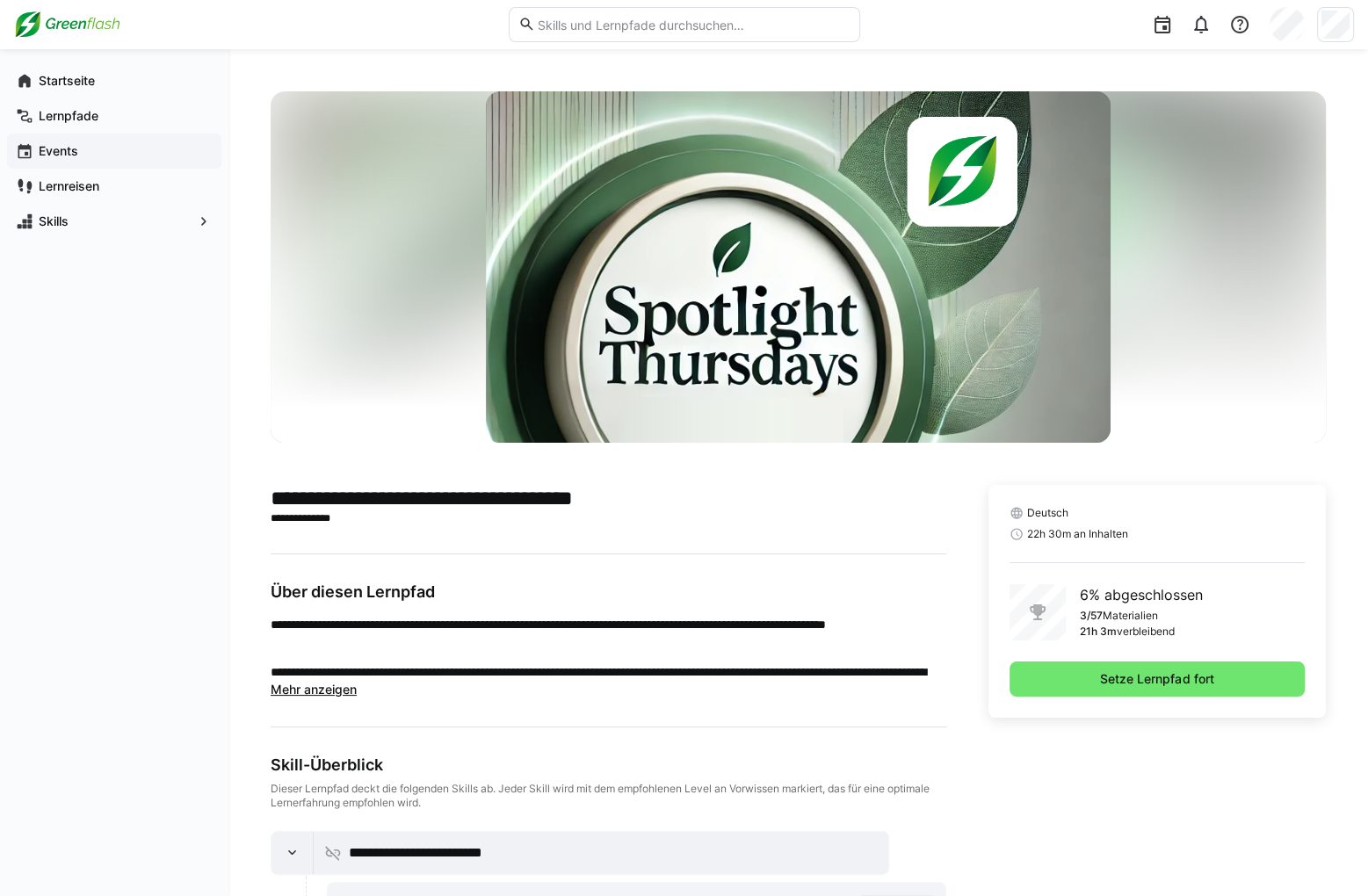
click at [0, 0] on app-navigation-label "Events" at bounding box center [0, 0] width 0 height 0
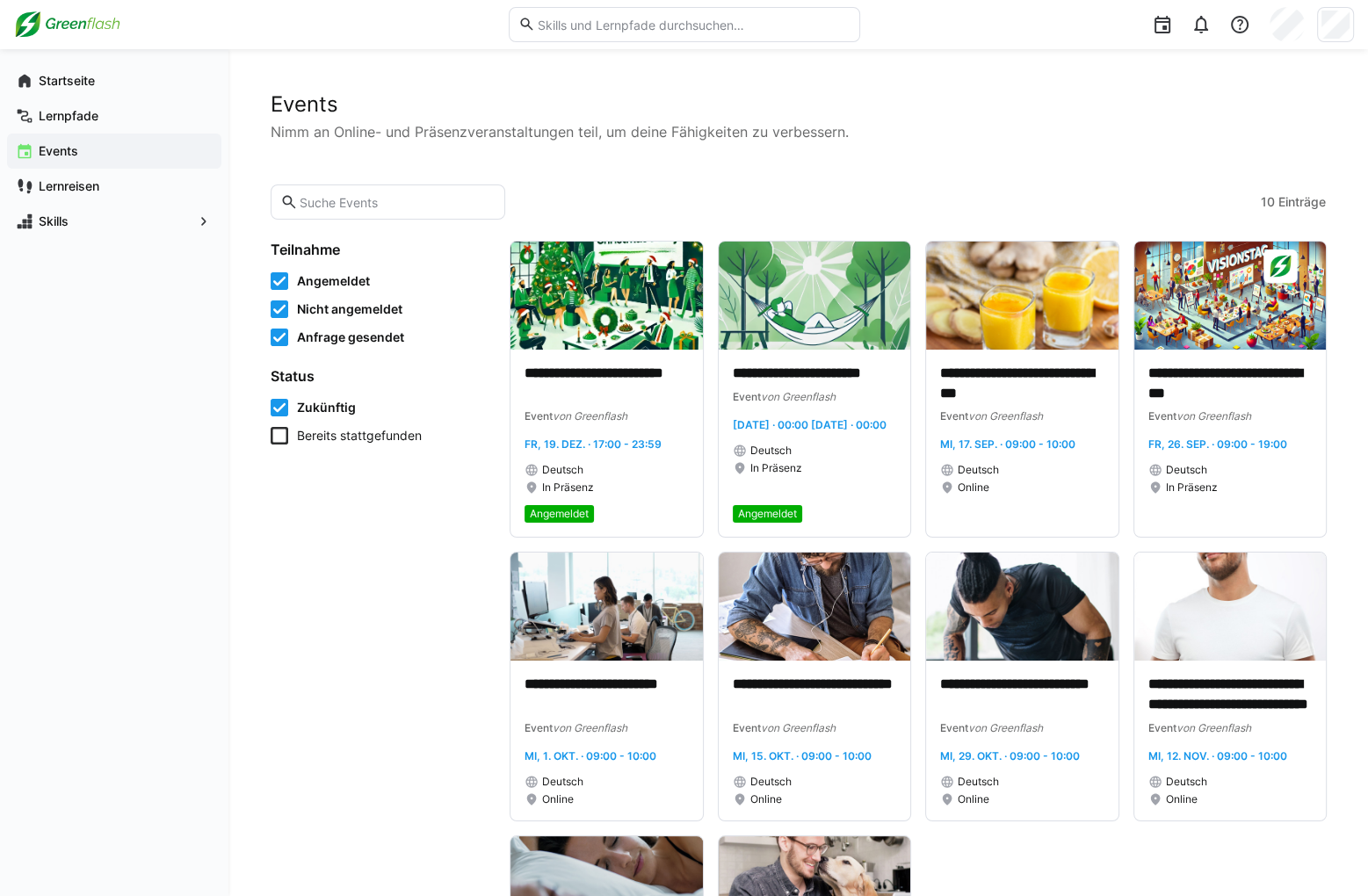
click at [358, 438] on span "Bereits stattgefunden" at bounding box center [359, 436] width 125 height 17
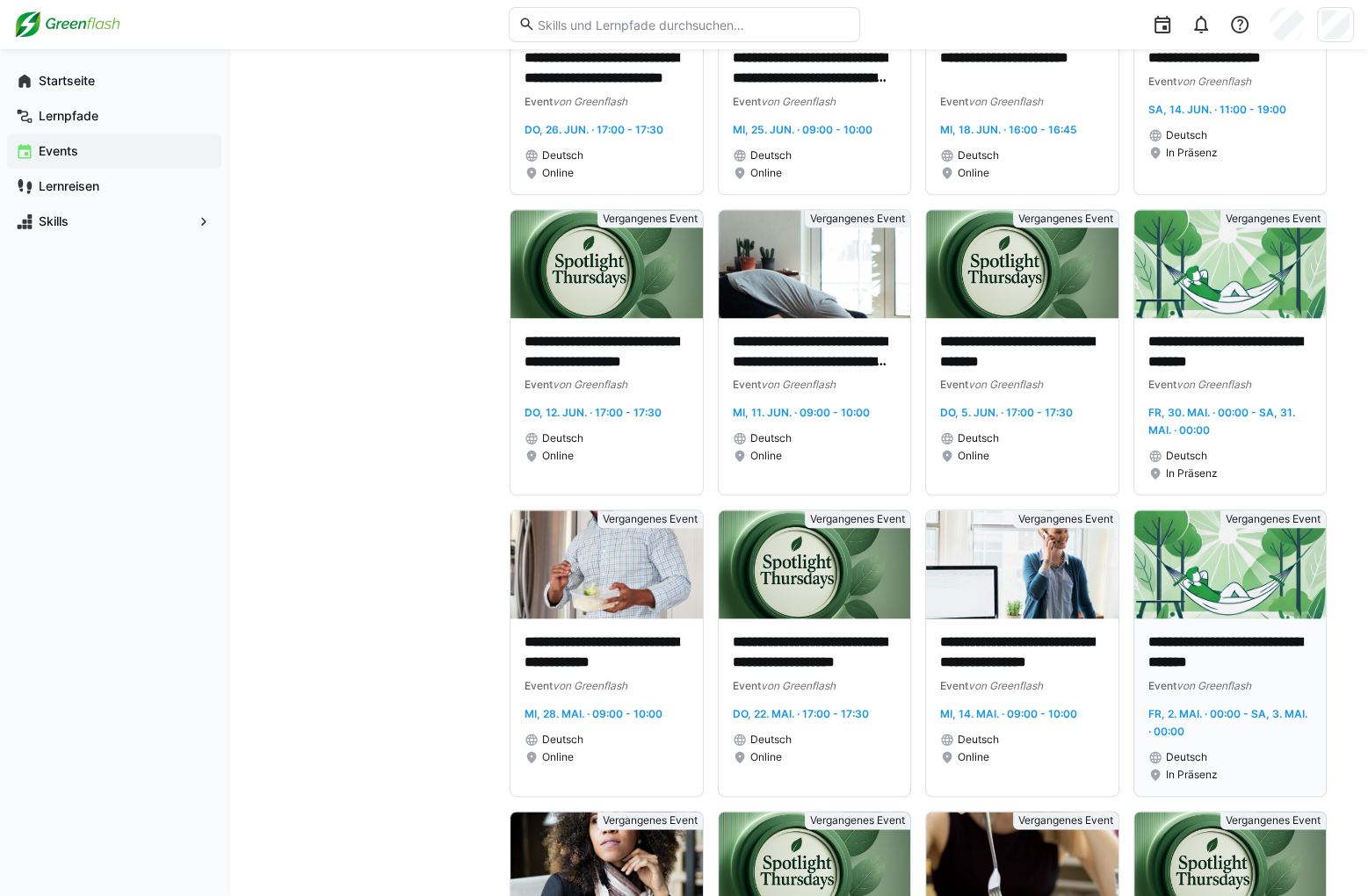
scroll to position [1845, 0]
